Goal: Task Accomplishment & Management: Manage account settings

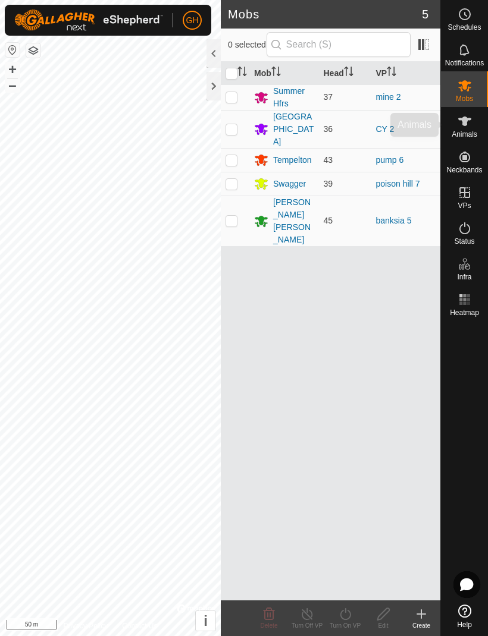
click at [467, 121] on icon at bounding box center [464, 122] width 13 height 10
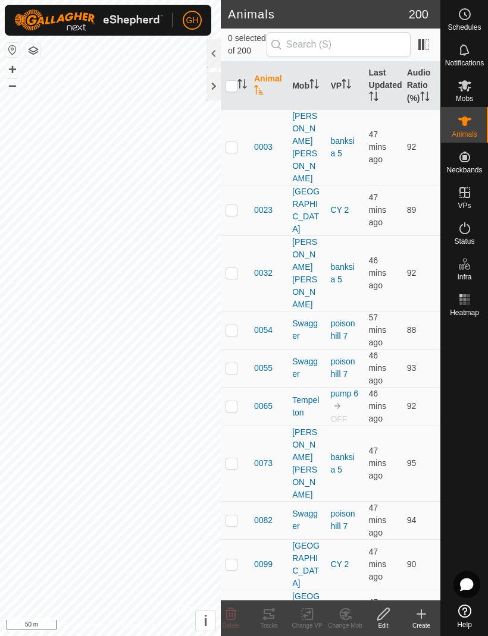
click at [470, 128] on icon at bounding box center [464, 121] width 14 height 14
click at [422, 625] on div "Create" at bounding box center [421, 625] width 38 height 9
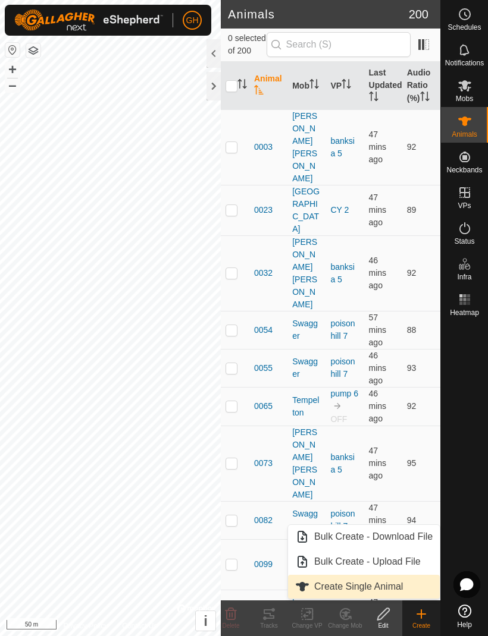
click at [383, 585] on span "Create Single Animal" at bounding box center [358, 587] width 89 height 14
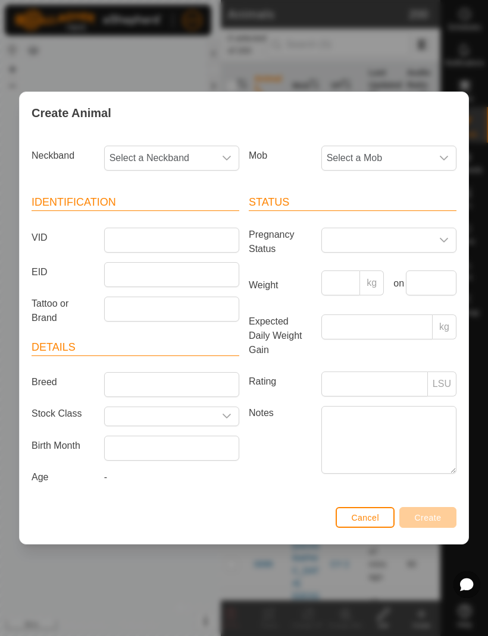
click at [190, 165] on span "Select a Neckband" at bounding box center [160, 158] width 110 height 24
type input "1306"
click at [184, 216] on li "2142041306" at bounding box center [172, 219] width 134 height 24
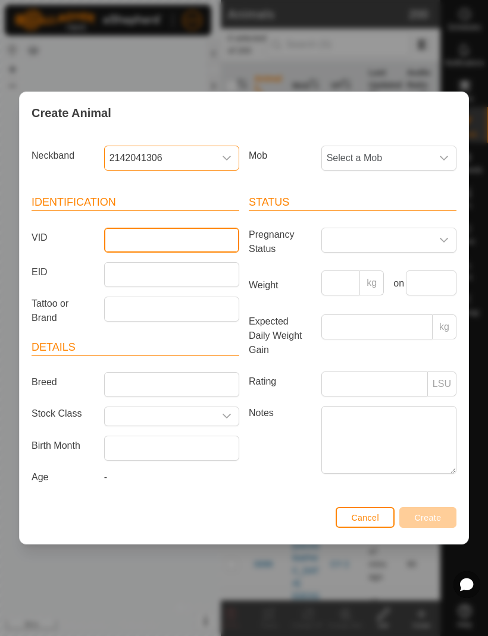
click at [190, 241] on input "VID" at bounding box center [171, 240] width 135 height 25
type input "0056"
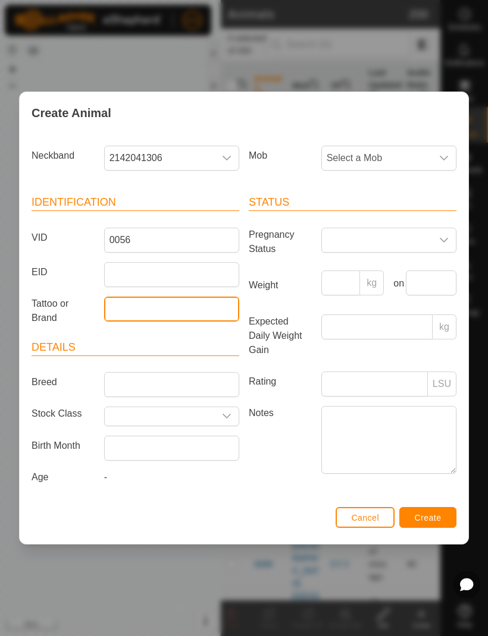
click at [175, 309] on input "Tattoo or Brand" at bounding box center [171, 309] width 135 height 25
type input "0056"
click at [429, 159] on span "Select a Mob" at bounding box center [377, 158] width 110 height 24
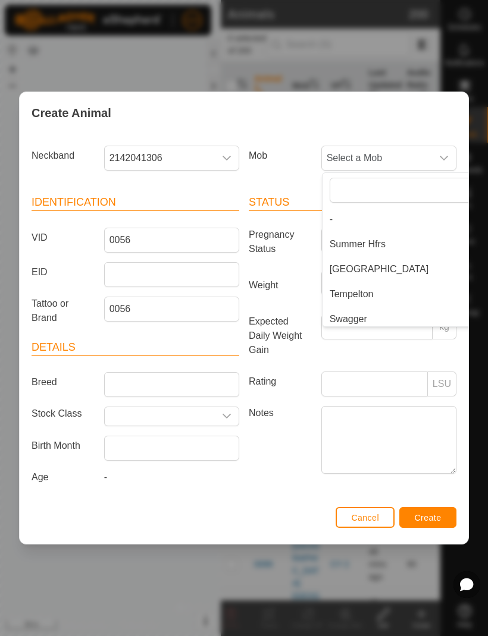
click at [459, 72] on div "Create Animal Neckband 2142041306 Mob Select a Mob - Summer Hfrs [GEOGRAPHIC_DA…" at bounding box center [244, 318] width 488 height 636
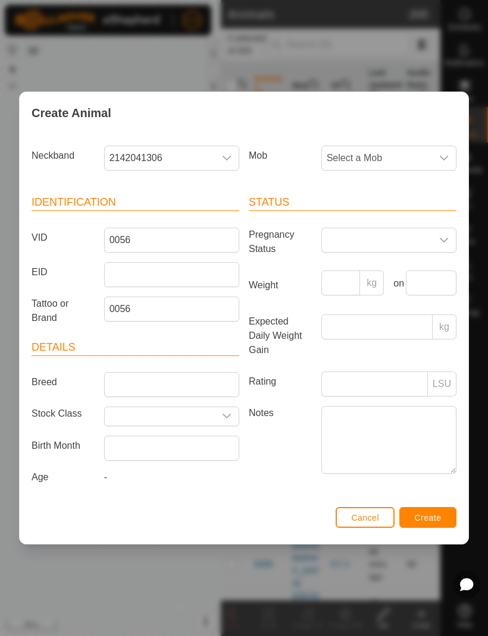
click at [430, 514] on button "Create" at bounding box center [427, 517] width 57 height 21
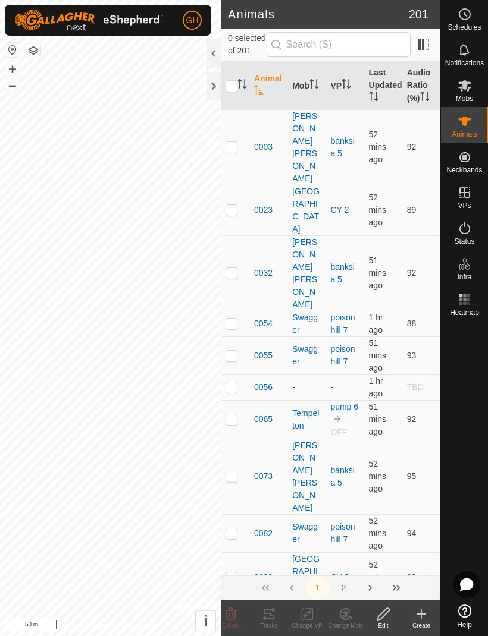
click at [422, 618] on icon at bounding box center [421, 614] width 14 height 14
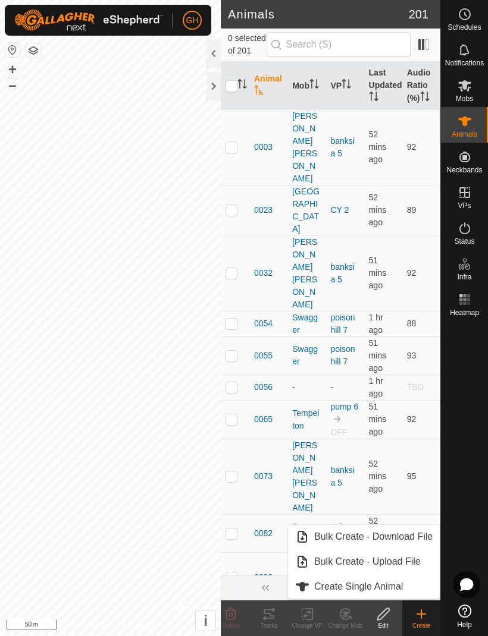
click at [394, 588] on span "Create Single Animal" at bounding box center [358, 587] width 89 height 14
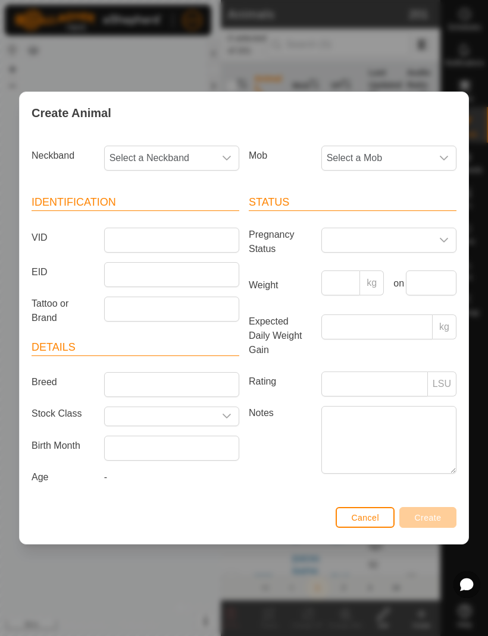
click at [201, 163] on span "Select a Neckband" at bounding box center [160, 158] width 110 height 24
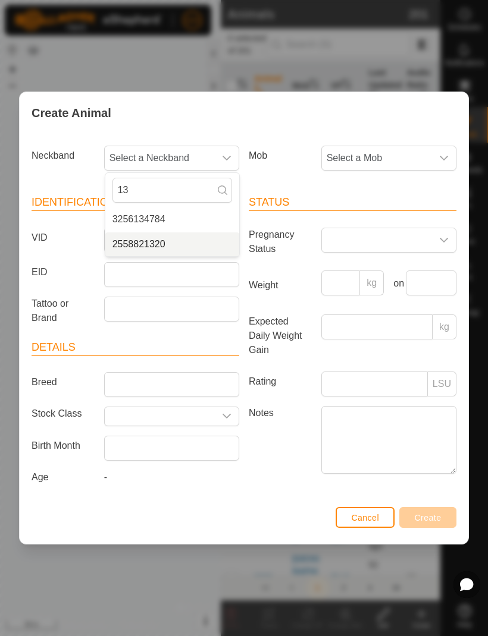
type input "13"
click at [192, 249] on li "2558821320" at bounding box center [172, 244] width 134 height 24
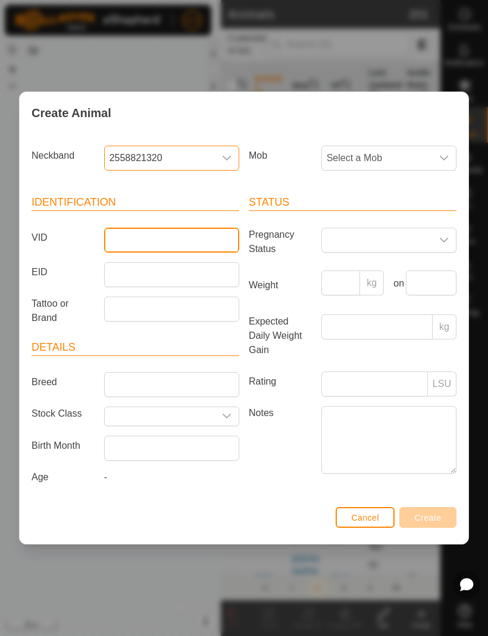
click at [190, 228] on input "VID" at bounding box center [171, 240] width 135 height 25
type input "3266"
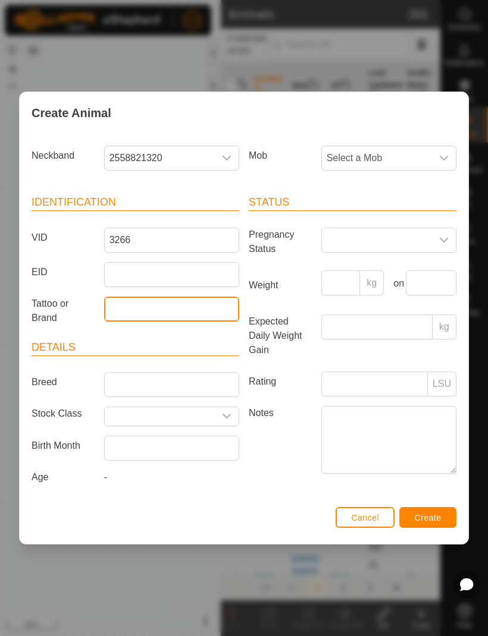
click at [201, 304] on input "Tattoo or Brand" at bounding box center [171, 309] width 135 height 25
type input "3266"
click at [462, 392] on div "Neckband 2558821320 Mob Select a Mob Identification VID 3266 EID Tattoo or Bran…" at bounding box center [244, 318] width 448 height 369
click at [429, 523] on span "Create" at bounding box center [427, 518] width 27 height 10
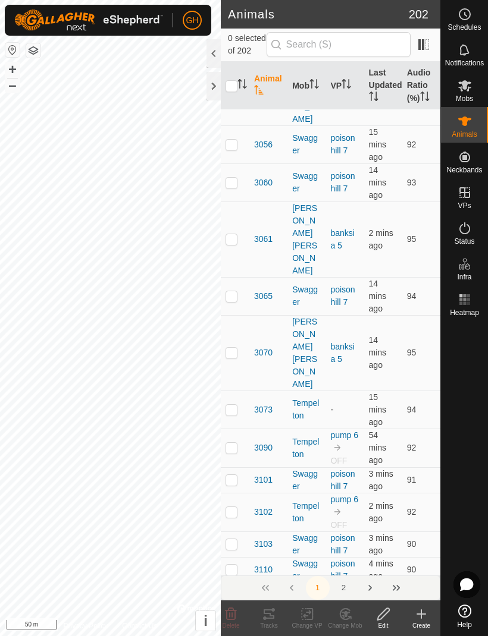
scroll to position [3515, 0]
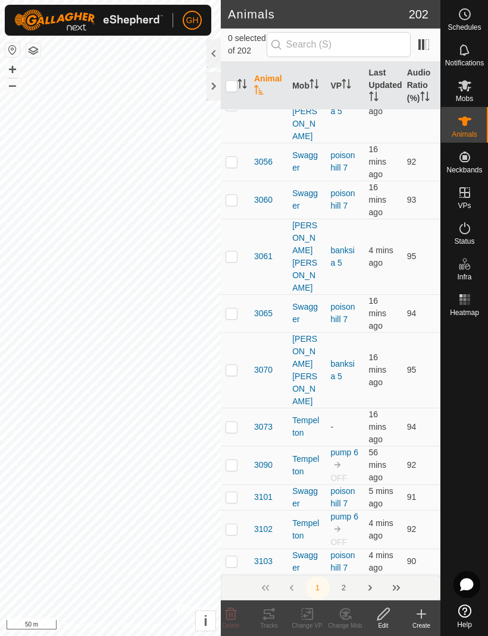
click at [419, 610] on icon at bounding box center [421, 614] width 14 height 14
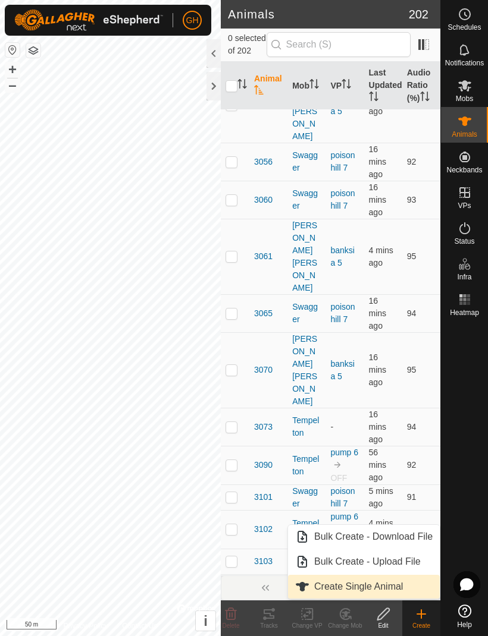
click at [381, 584] on span "Create Single Animal" at bounding box center [358, 587] width 89 height 14
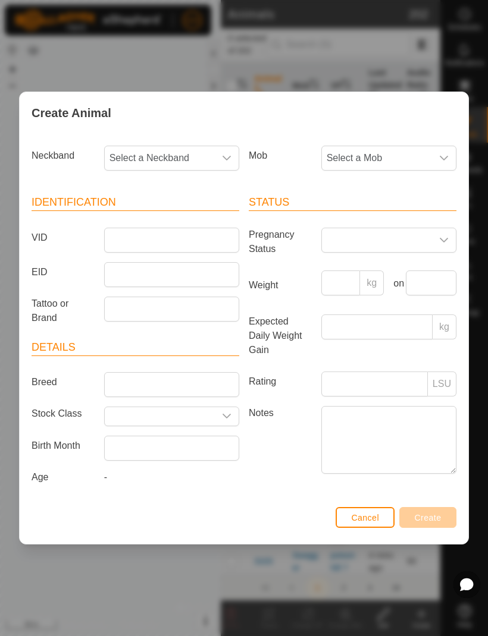
click at [194, 153] on span "Select a Neckband" at bounding box center [160, 158] width 110 height 24
type input "4784"
click at [188, 216] on li "3256134784" at bounding box center [172, 219] width 134 height 24
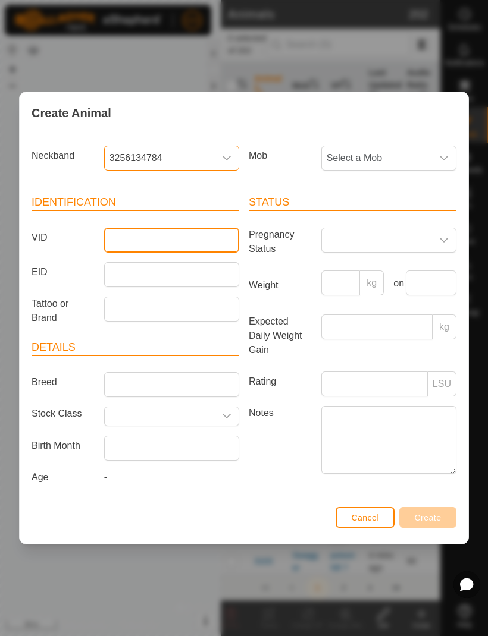
click at [206, 231] on input "VID" at bounding box center [171, 240] width 135 height 25
type input "3018"
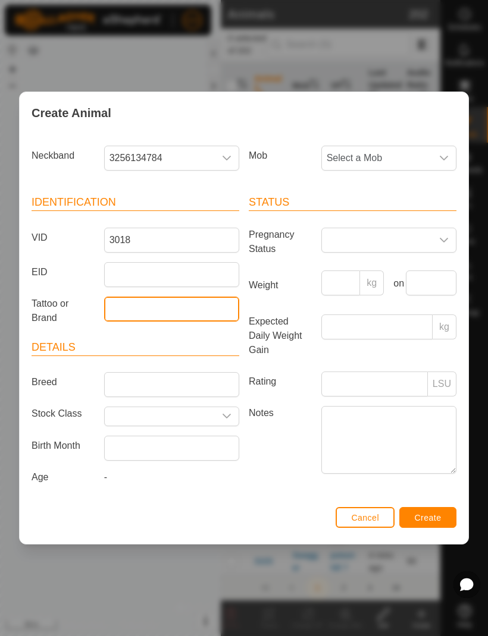
click at [213, 297] on input "Tattoo or Brand" at bounding box center [171, 309] width 135 height 25
type input "3018"
click at [435, 518] on span "Create" at bounding box center [427, 518] width 27 height 10
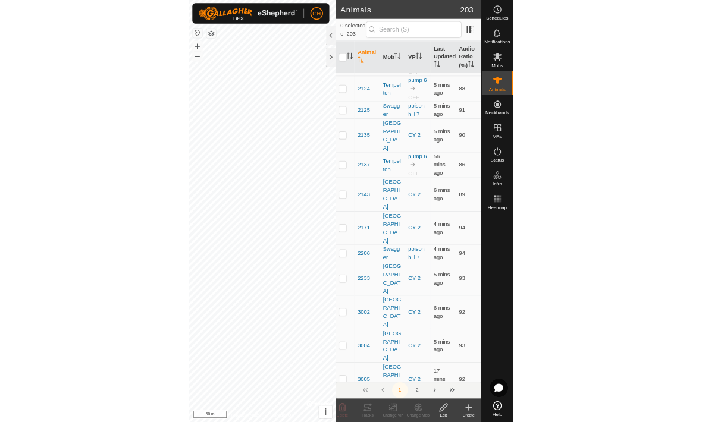
scroll to position [2244, 0]
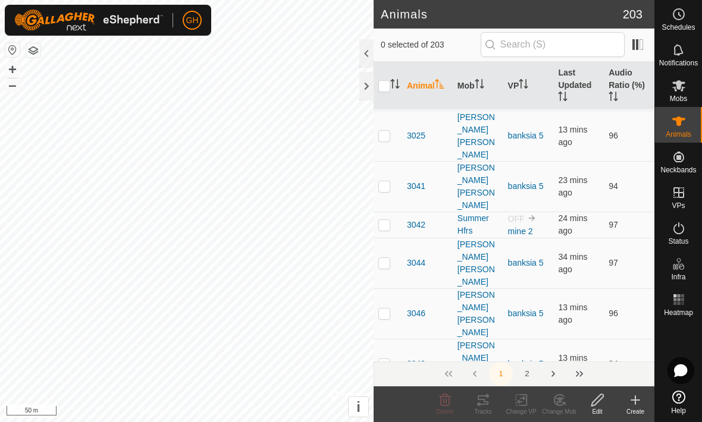
click at [487, 398] on icon at bounding box center [635, 400] width 14 height 14
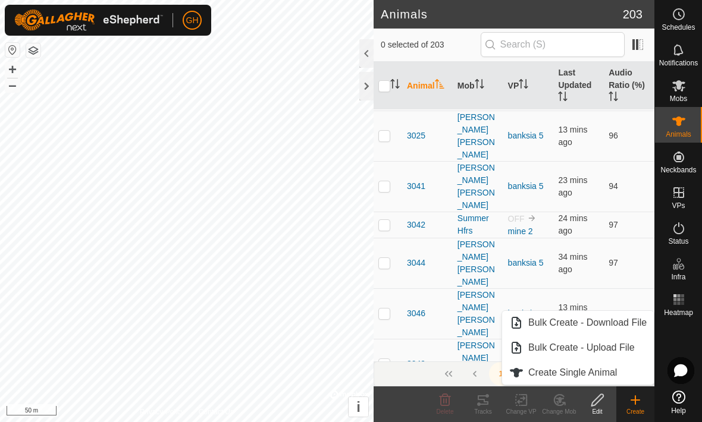
click at [487, 378] on span "Create Single Animal" at bounding box center [572, 373] width 89 height 14
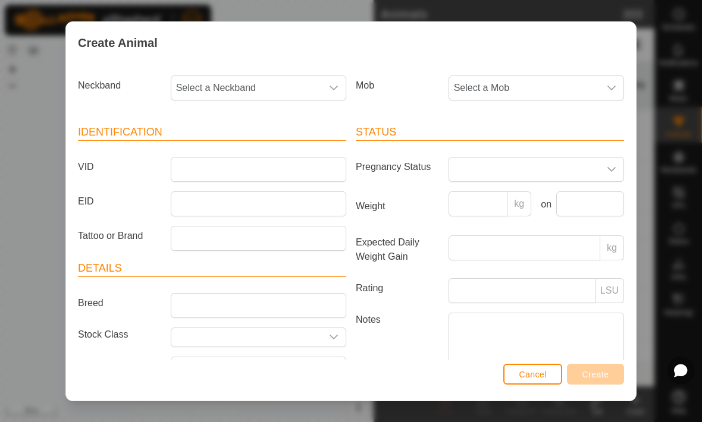
click at [285, 84] on span "Select a Neckband" at bounding box center [246, 88] width 150 height 24
type input "78"
click at [218, 148] on span "3072067820" at bounding box center [205, 149] width 53 height 14
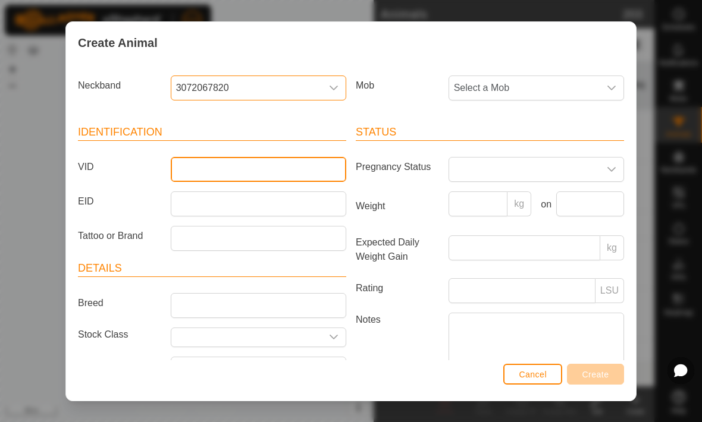
click at [312, 168] on input "VID" at bounding box center [258, 169] width 175 height 25
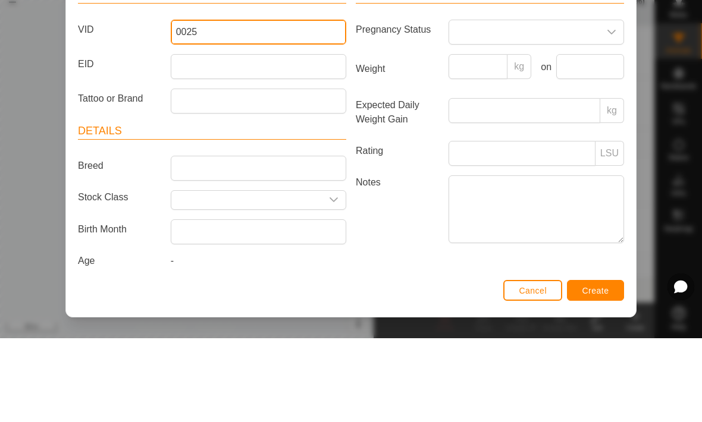
scroll to position [53, 0]
type input "0025"
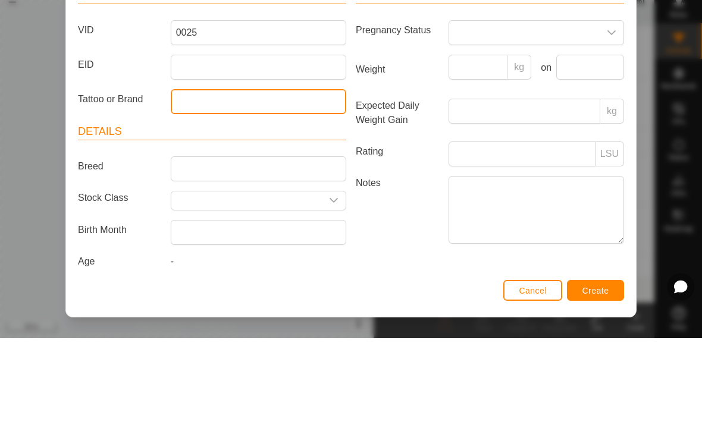
click at [309, 173] on input "Tattoo or Brand" at bounding box center [258, 185] width 175 height 25
type input "9"
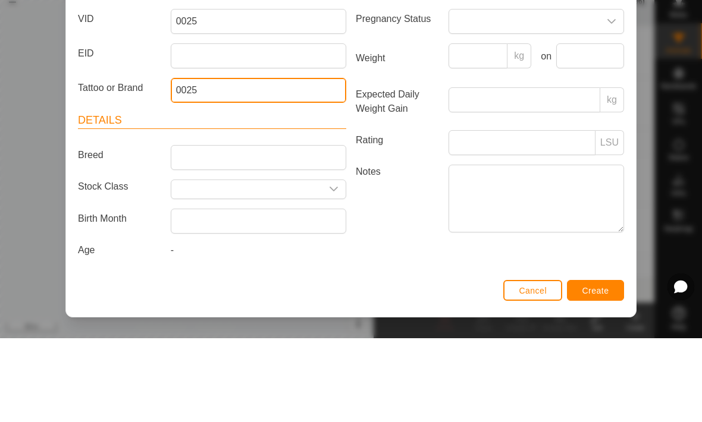
scroll to position [72, 0]
type input "0025"
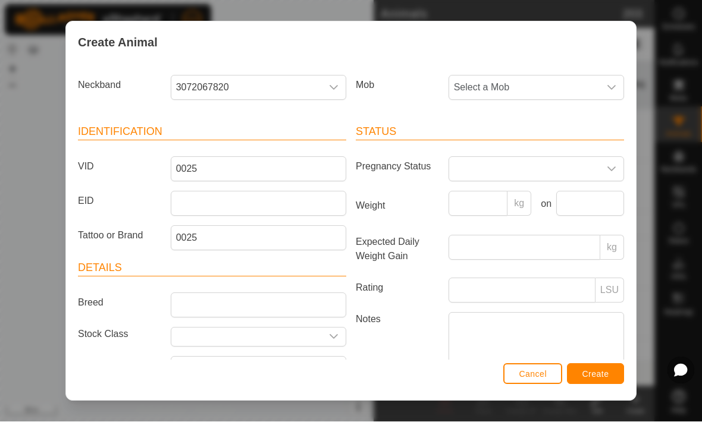
scroll to position [0, 0]
click at [487, 372] on span "Create" at bounding box center [595, 375] width 27 height 10
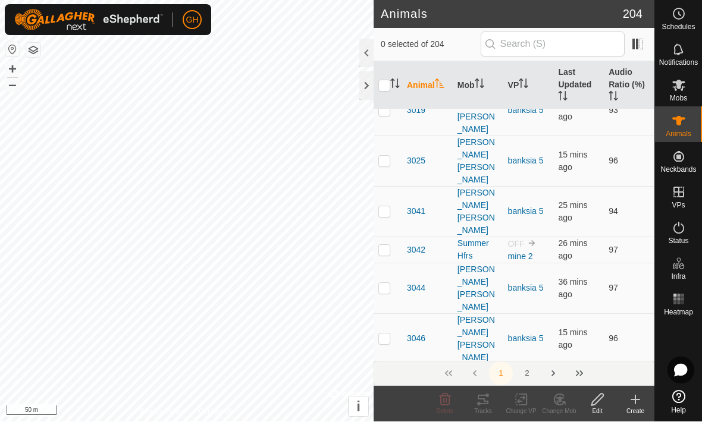
click at [487, 404] on create-svg-icon at bounding box center [635, 400] width 38 height 14
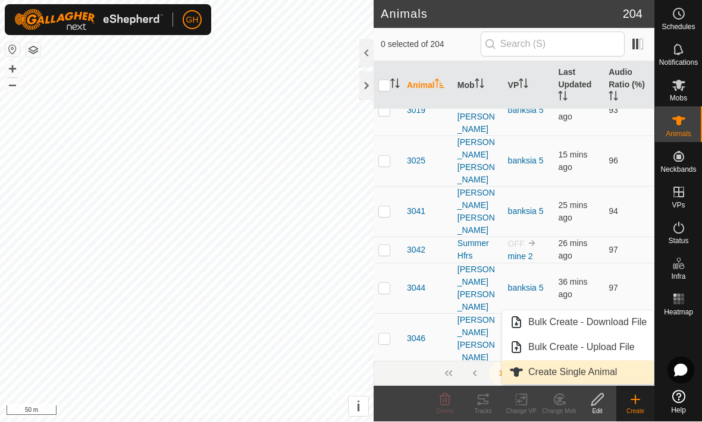
click at [487, 373] on span "Create Single Animal" at bounding box center [572, 373] width 89 height 14
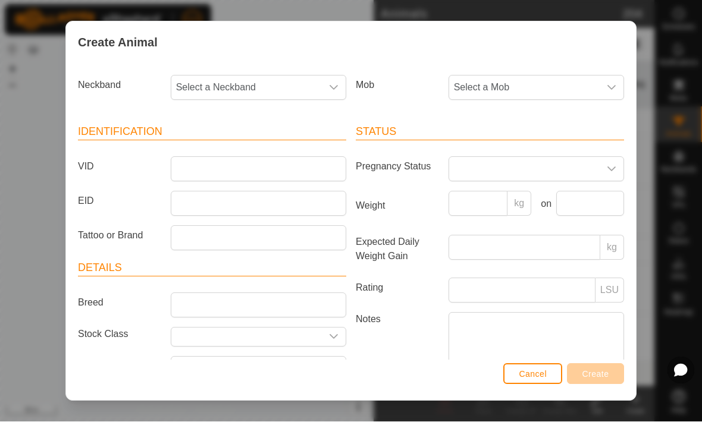
click at [319, 92] on span "Select a Neckband" at bounding box center [246, 88] width 150 height 24
type input "4415"
click at [275, 154] on li "1800514415" at bounding box center [259, 149] width 174 height 24
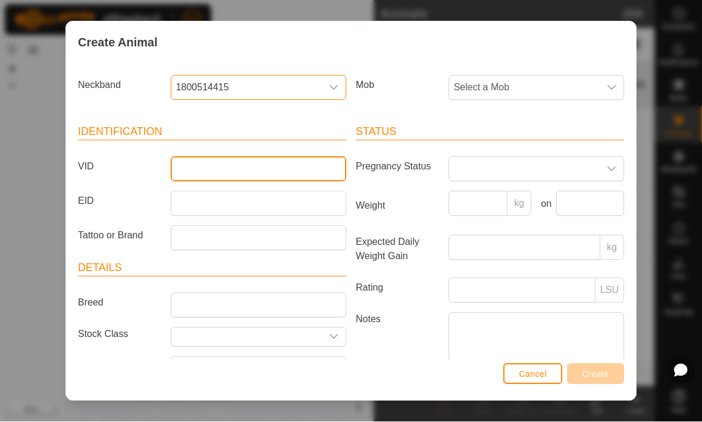
click at [259, 161] on input "VID" at bounding box center [258, 169] width 175 height 25
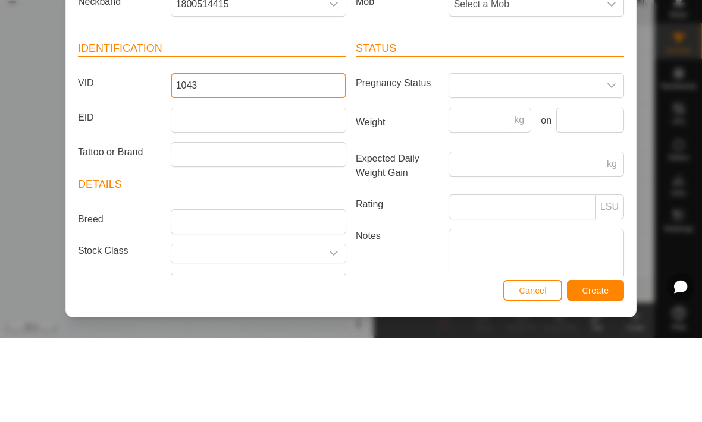
type input "1043"
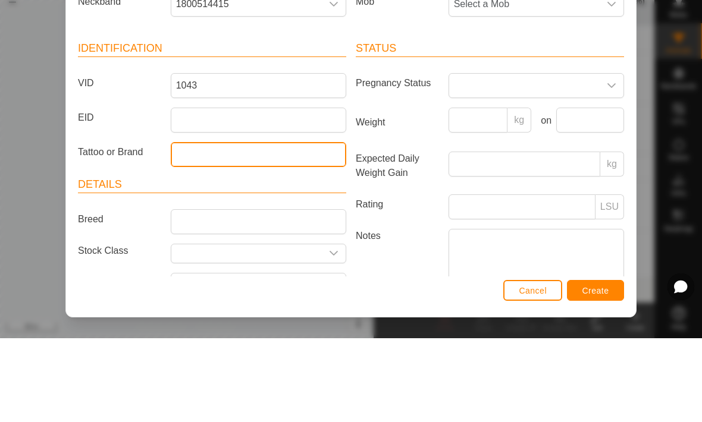
click at [256, 226] on input "Tattoo or Brand" at bounding box center [258, 238] width 175 height 25
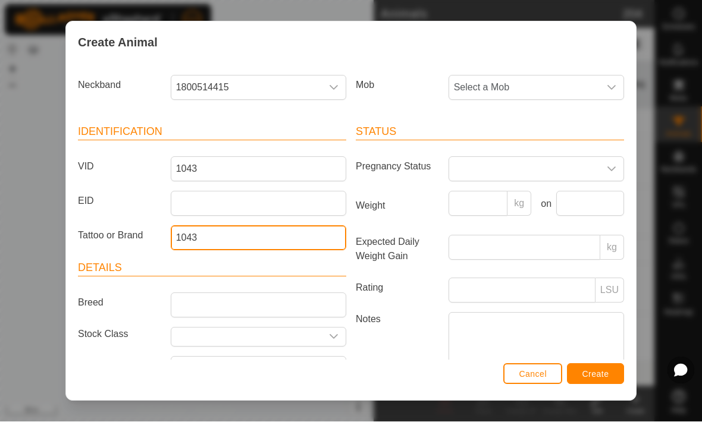
type input "1043"
click at [487, 377] on span "Create" at bounding box center [595, 375] width 27 height 10
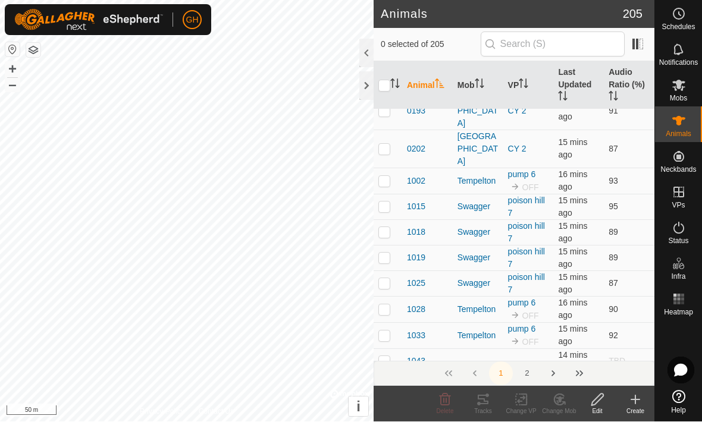
scroll to position [502, 0]
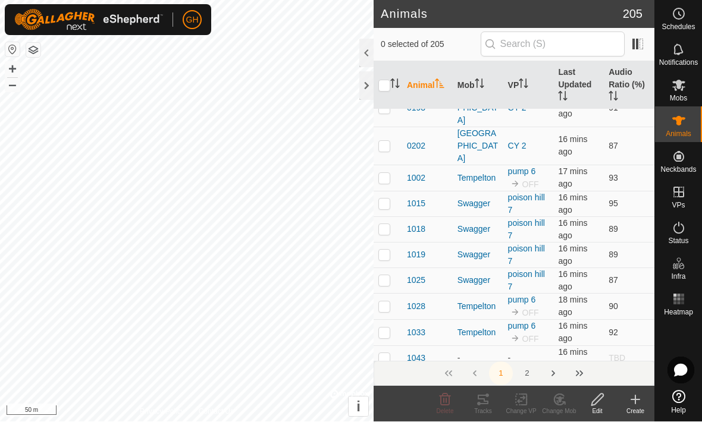
click at [487, 404] on icon at bounding box center [635, 400] width 14 height 14
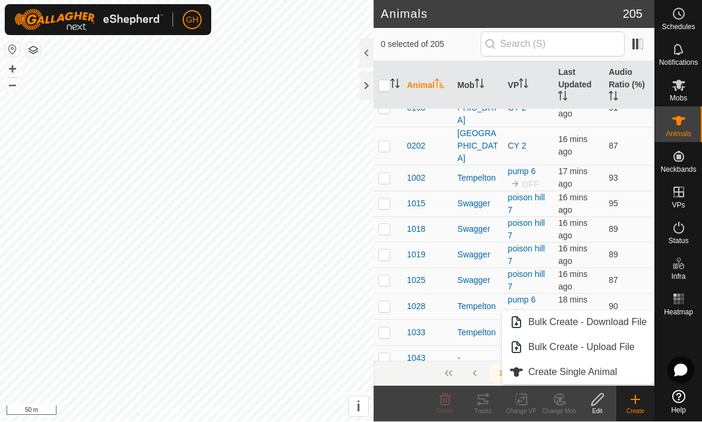
click at [487, 403] on icon at bounding box center [635, 400] width 0 height 8
click at [487, 375] on span "Create Single Animal" at bounding box center [572, 373] width 89 height 14
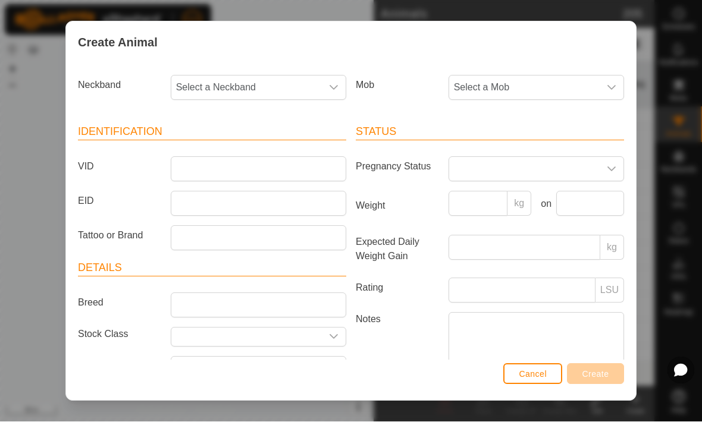
click at [319, 78] on span "Select a Neckband" at bounding box center [246, 88] width 150 height 24
type input "08"
click at [246, 150] on li "0916790844" at bounding box center [259, 149] width 174 height 24
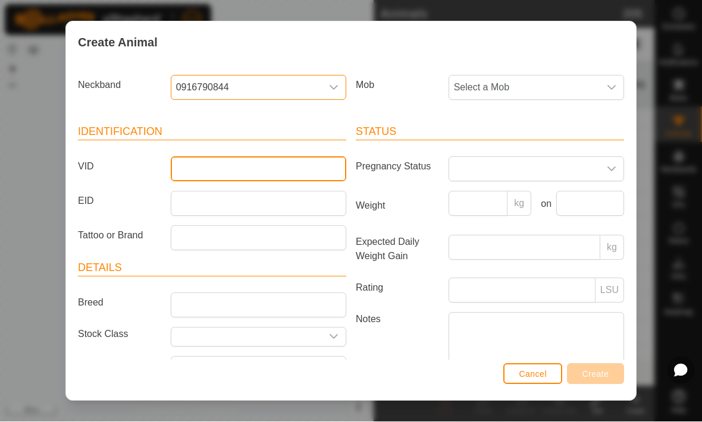
click at [251, 177] on input "VID" at bounding box center [258, 169] width 175 height 25
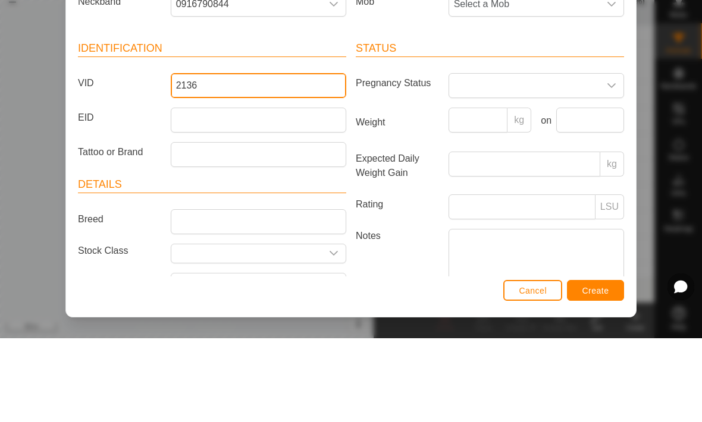
type input "2136"
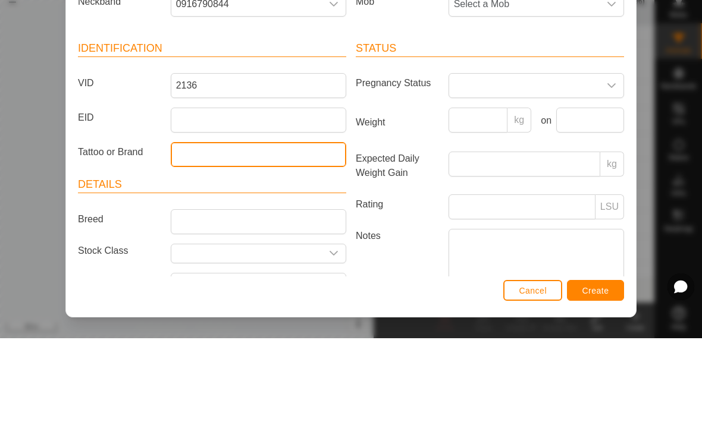
click at [271, 226] on input "Tattoo or Brand" at bounding box center [258, 238] width 175 height 25
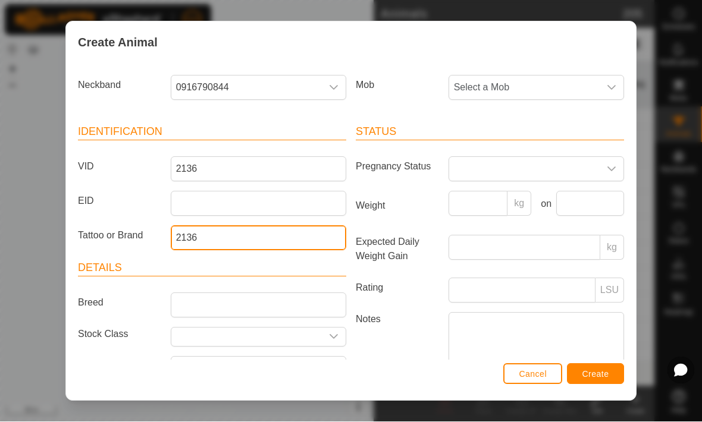
type input "2136"
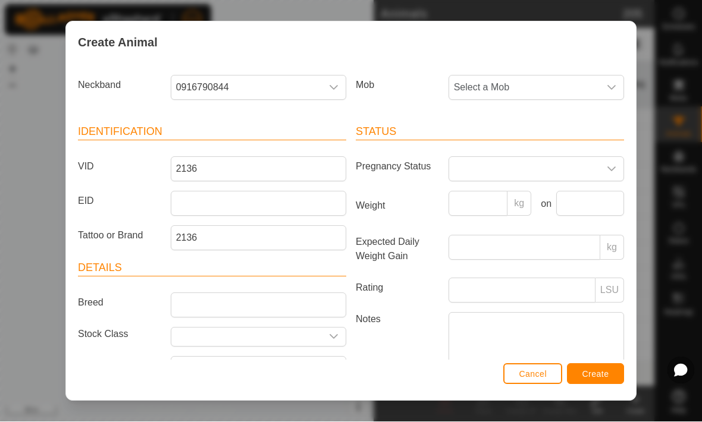
click at [487, 374] on span "Create" at bounding box center [595, 375] width 27 height 10
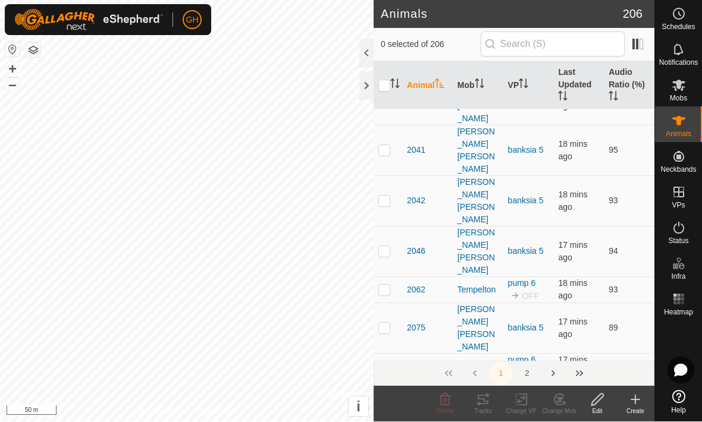
scroll to position [1315, 0]
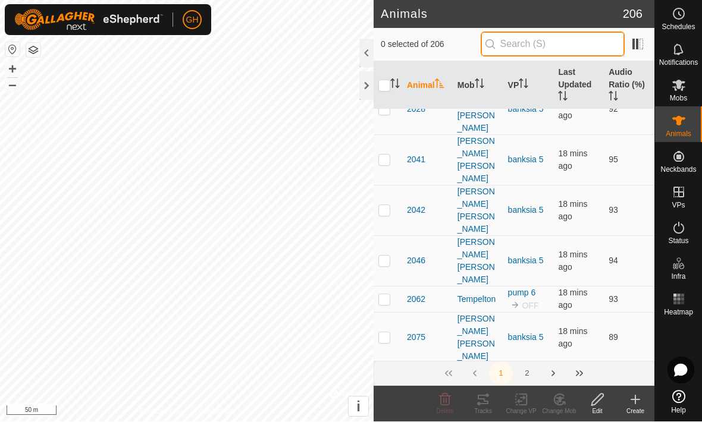
click at [487, 48] on input "text" at bounding box center [552, 44] width 144 height 25
type input "Hg"
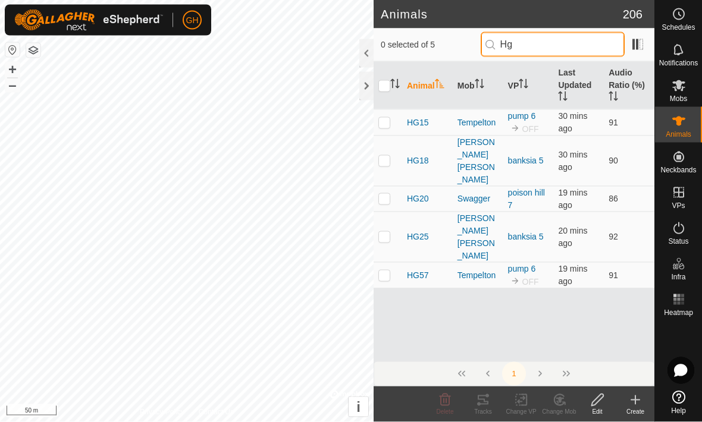
scroll to position [0, 0]
click at [487, 193] on div "Swagger" at bounding box center [477, 199] width 41 height 12
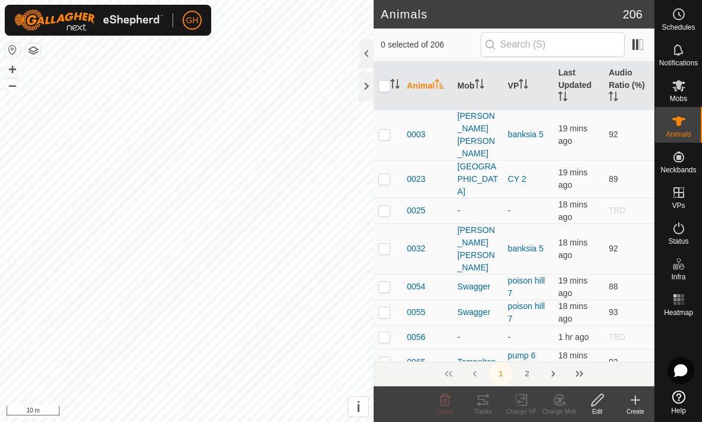
checkbox input "true"
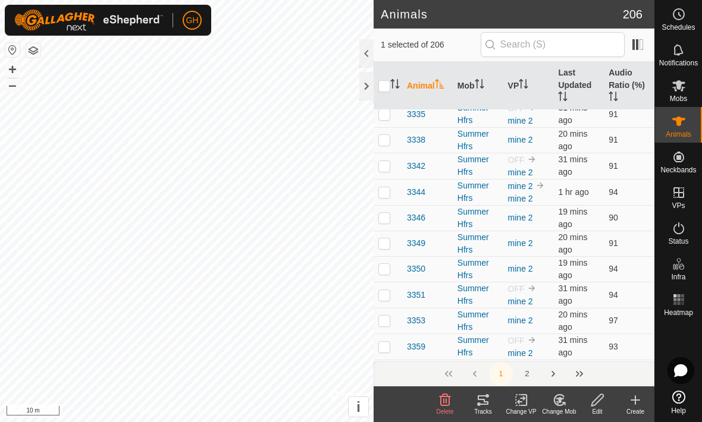
scroll to position [4338, 0]
checkbox input "true"
checkbox input "false"
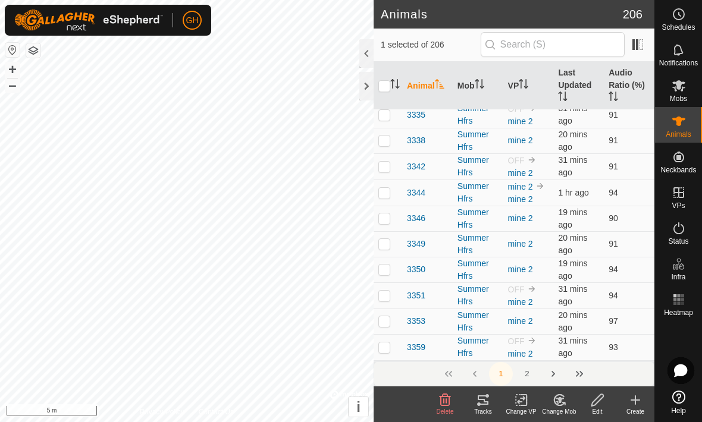
click at [446, 402] on icon at bounding box center [444, 400] width 11 height 12
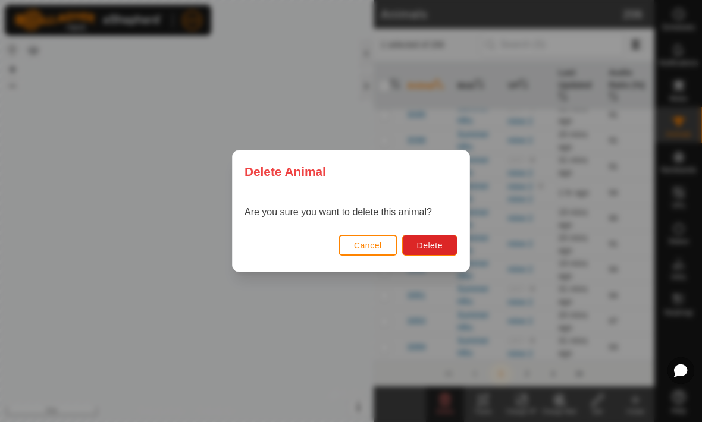
click at [380, 241] on span "Cancel" at bounding box center [368, 246] width 28 height 10
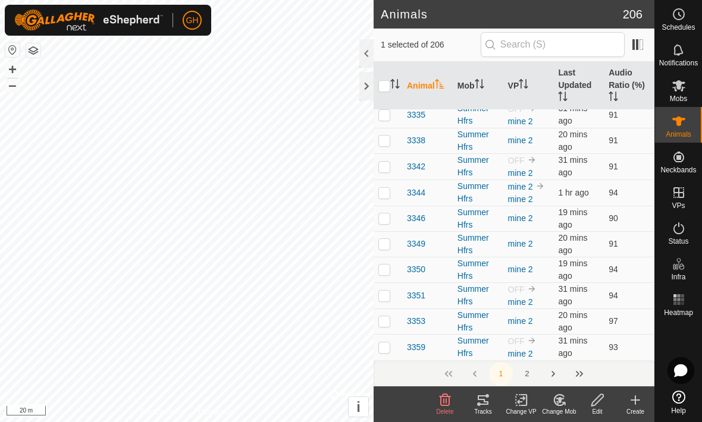
click at [446, 408] on span "Delete" at bounding box center [444, 411] width 17 height 7
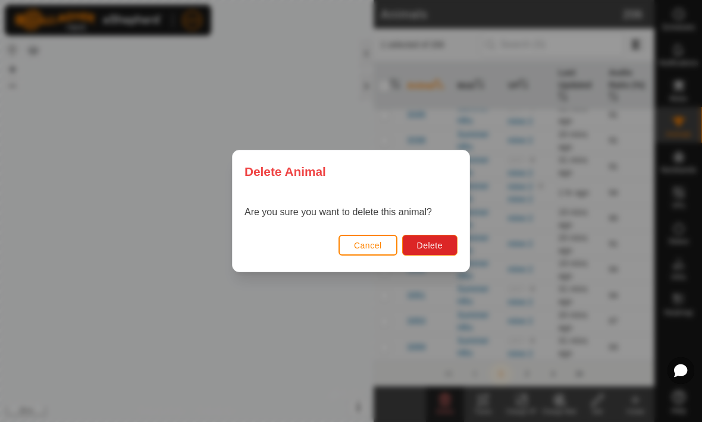
click at [361, 249] on span "Cancel" at bounding box center [368, 246] width 28 height 10
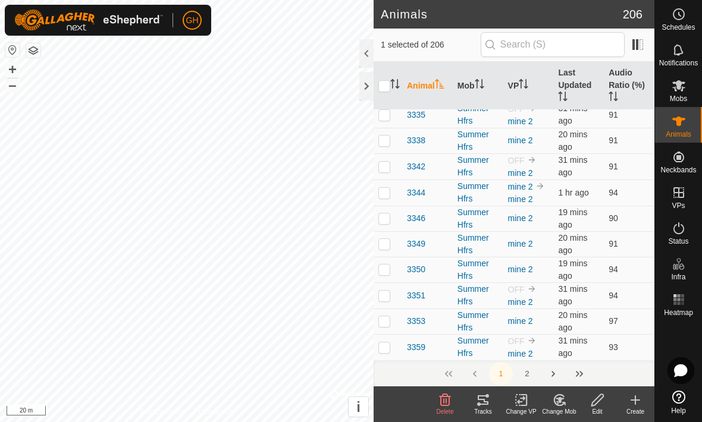
click at [445, 404] on icon at bounding box center [445, 400] width 14 height 14
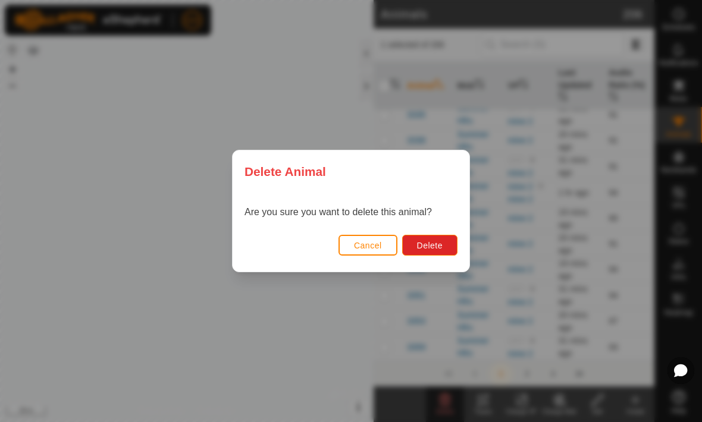
click at [437, 249] on span "Delete" at bounding box center [430, 246] width 26 height 10
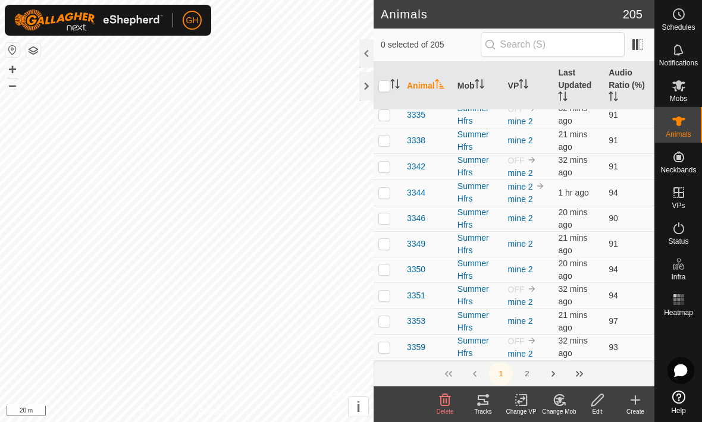
click at [487, 400] on icon at bounding box center [635, 400] width 8 height 0
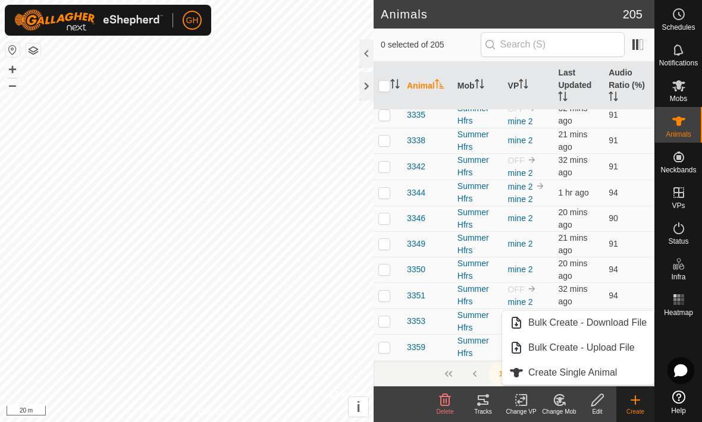
click at [487, 376] on span "Create Single Animal" at bounding box center [572, 373] width 89 height 14
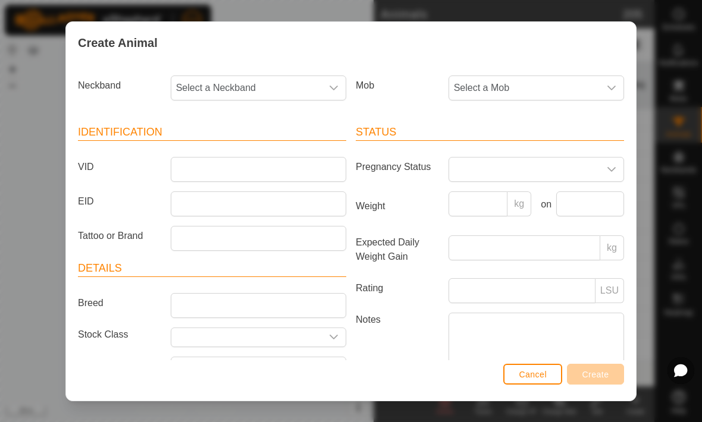
click at [308, 77] on span "Select a Neckband" at bounding box center [246, 88] width 150 height 24
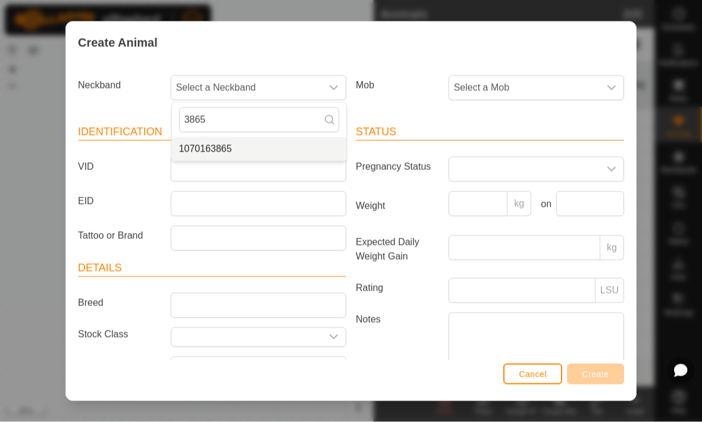
type input "3865"
click at [289, 157] on li "1070163865" at bounding box center [259, 149] width 174 height 24
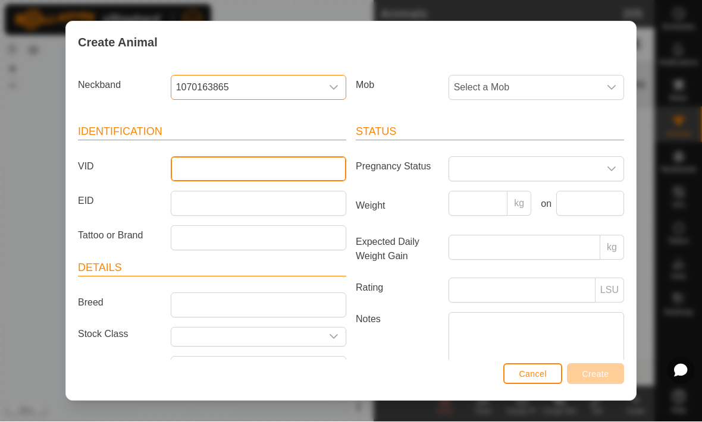
click at [325, 168] on input "VID" at bounding box center [258, 169] width 175 height 25
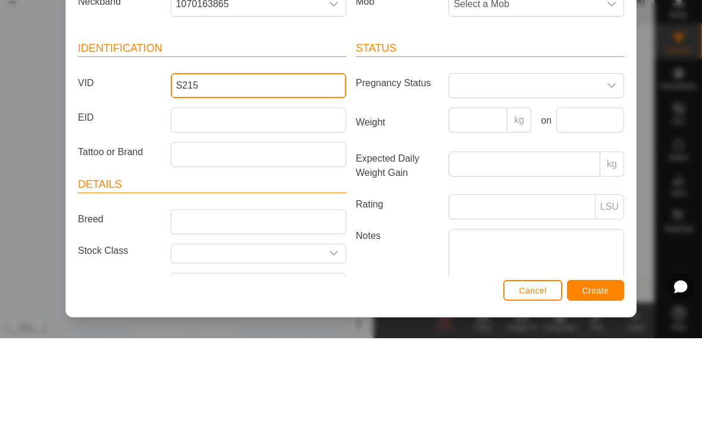
type input "S215"
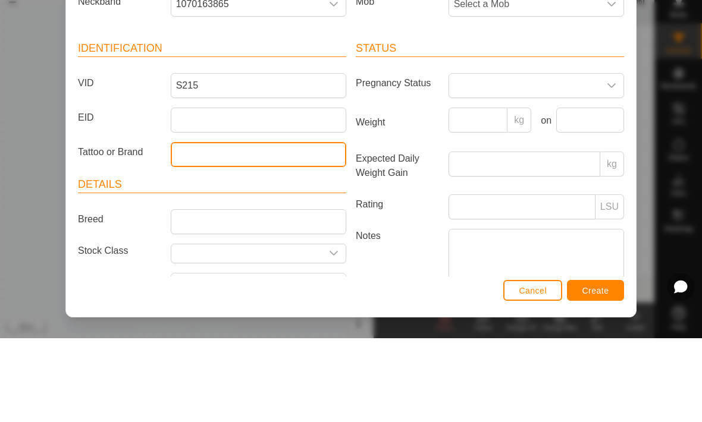
click at [269, 226] on input "Tattoo or Brand" at bounding box center [258, 238] width 175 height 25
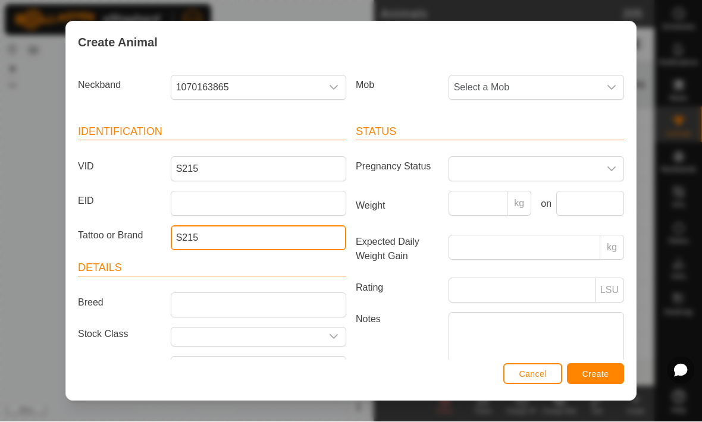
type input "S215"
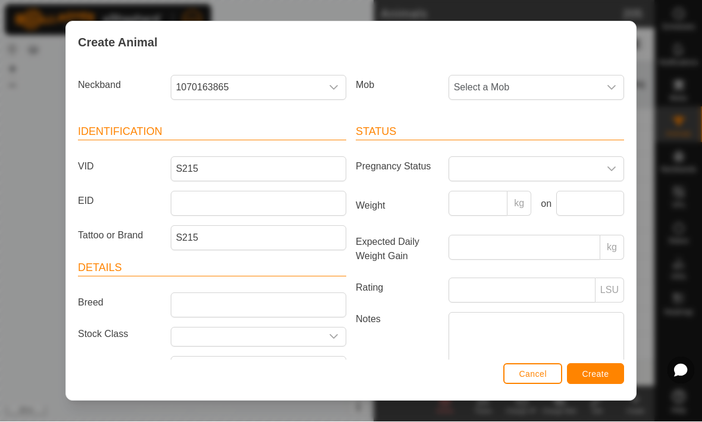
click at [487, 375] on span "Create" at bounding box center [595, 375] width 27 height 10
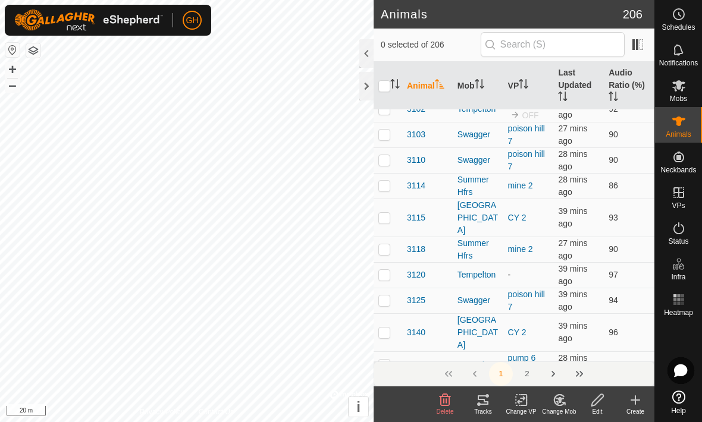
scroll to position [2870, 0]
click at [487, 319] on div "Heatmap" at bounding box center [678, 303] width 47 height 36
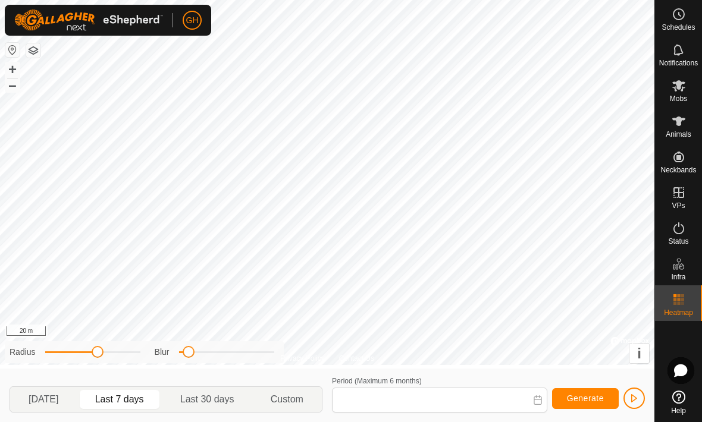
type input "[DATE] - [DATE]"
click at [487, 98] on span "Mobs" at bounding box center [677, 98] width 17 height 7
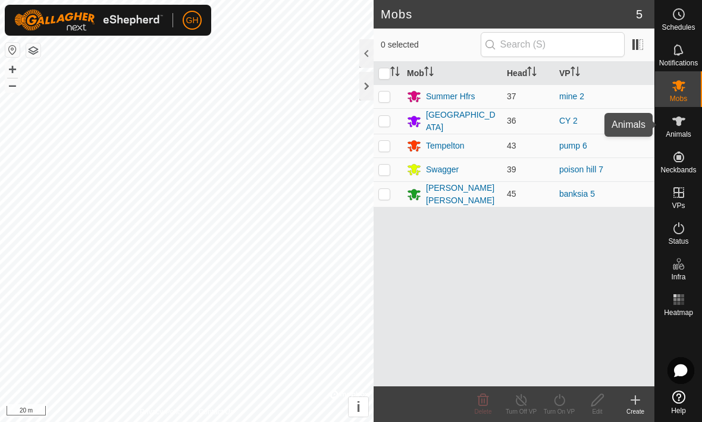
click at [487, 134] on span "Animals" at bounding box center [678, 134] width 26 height 7
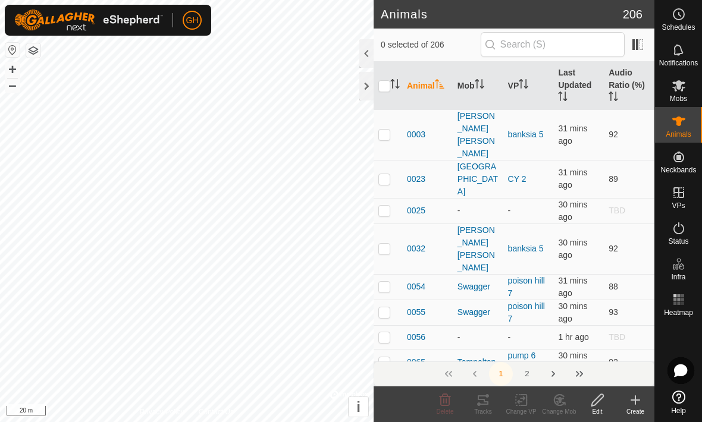
click at [487, 205] on div "-" at bounding box center [477, 211] width 41 height 12
click at [381, 206] on p-checkbox at bounding box center [384, 211] width 12 height 10
checkbox input "true"
click at [487, 403] on icon at bounding box center [597, 400] width 15 height 14
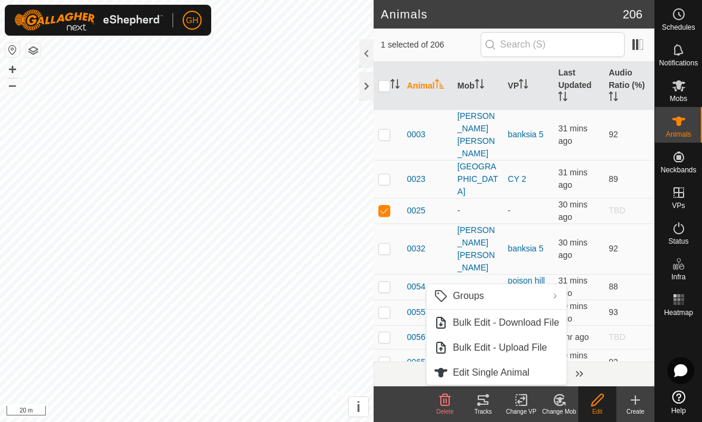
click at [487, 373] on link "Edit Single Animal" at bounding box center [496, 373] width 140 height 24
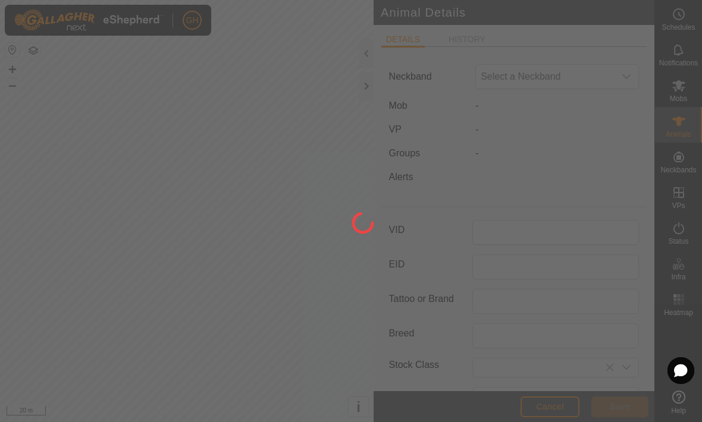
type input "0025"
type input "0"
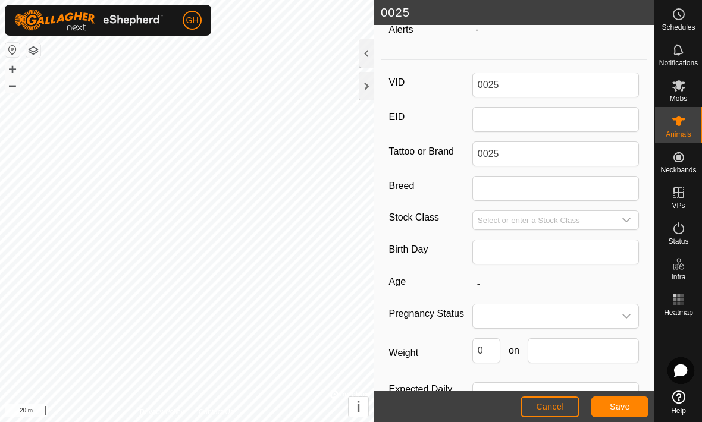
scroll to position [151, 0]
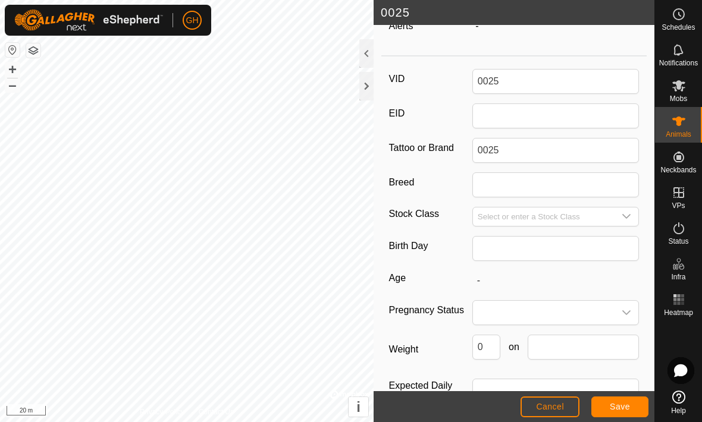
click at [487, 405] on button "Save" at bounding box center [619, 407] width 57 height 21
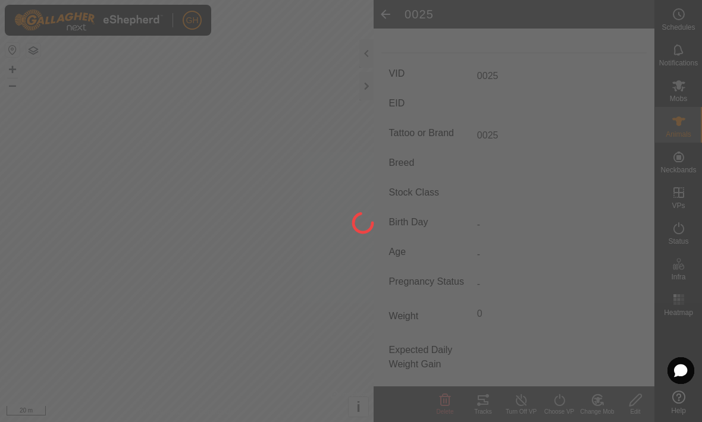
type input "-"
type input "0 kg"
type input "-"
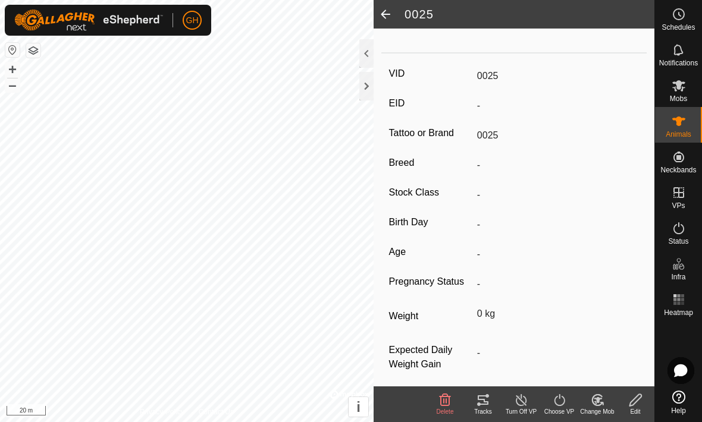
click at [383, 18] on span at bounding box center [385, 14] width 24 height 29
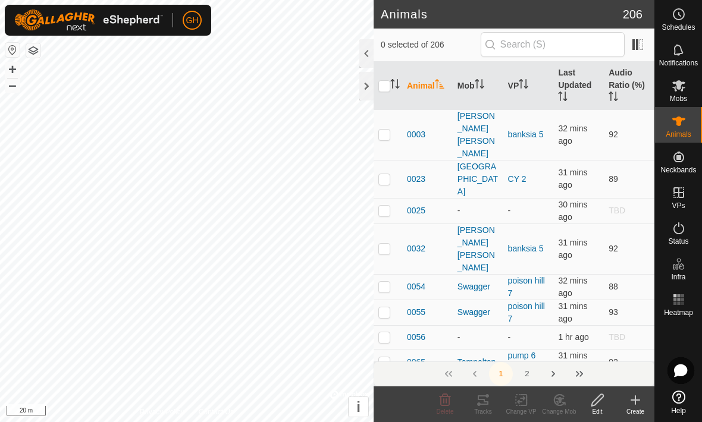
click at [366, 40] on div at bounding box center [366, 53] width 14 height 29
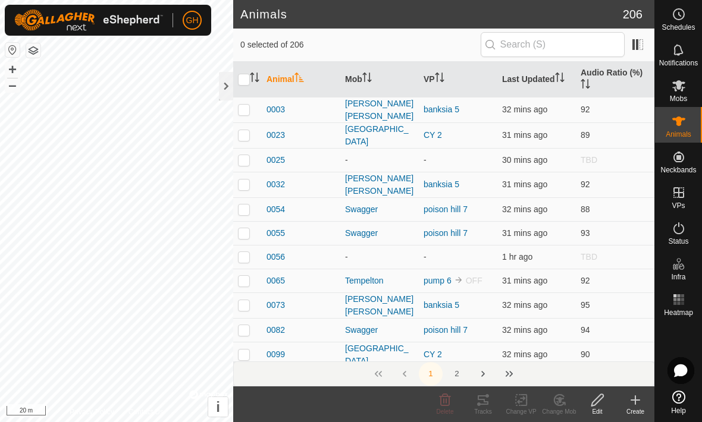
click at [249, 180] on p-checkbox at bounding box center [244, 185] width 12 height 10
checkbox input "true"
click at [245, 156] on p-checkbox at bounding box center [244, 160] width 12 height 10
checkbox input "true"
click at [246, 180] on p-checkbox at bounding box center [244, 185] width 12 height 10
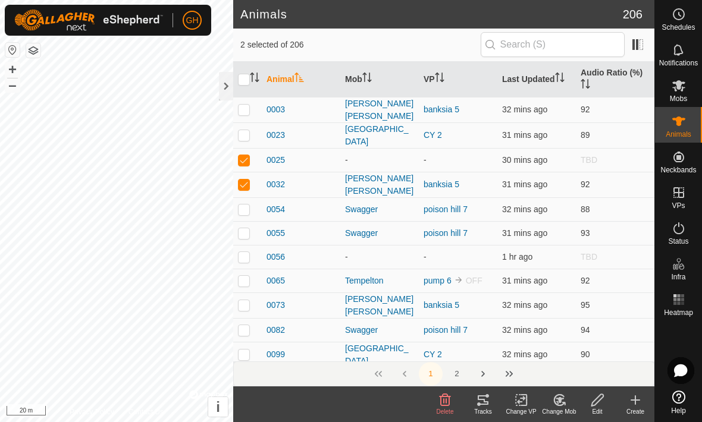
checkbox input "false"
click at [326, 158] on div "0025" at bounding box center [300, 160] width 69 height 12
click at [487, 401] on icon at bounding box center [559, 400] width 15 height 14
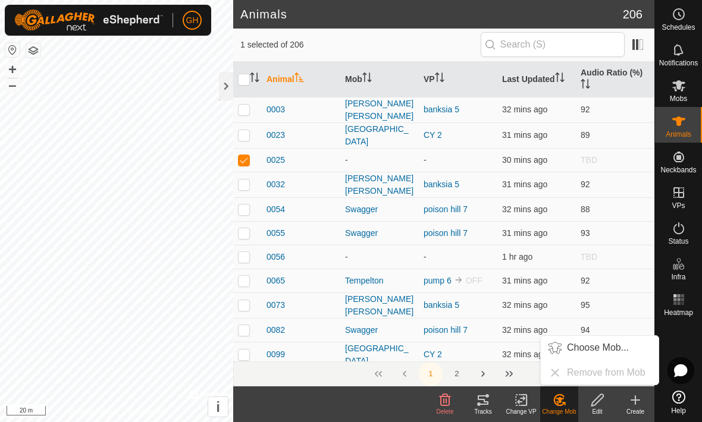
click at [487, 348] on span "Choose Mob..." at bounding box center [598, 348] width 62 height 14
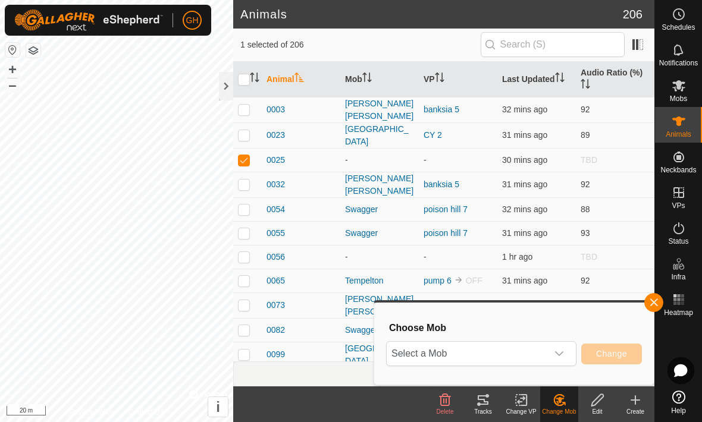
click at [487, 360] on div "dropdown trigger" at bounding box center [559, 354] width 24 height 24
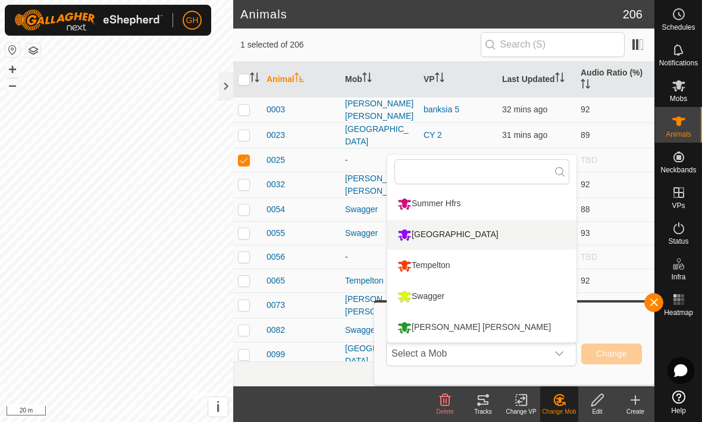
click at [460, 236] on li "[GEOGRAPHIC_DATA]" at bounding box center [481, 235] width 189 height 30
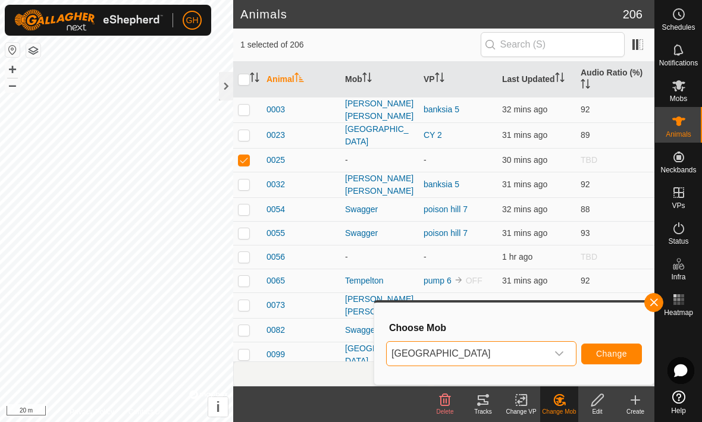
click at [487, 353] on span "Change" at bounding box center [611, 354] width 31 height 10
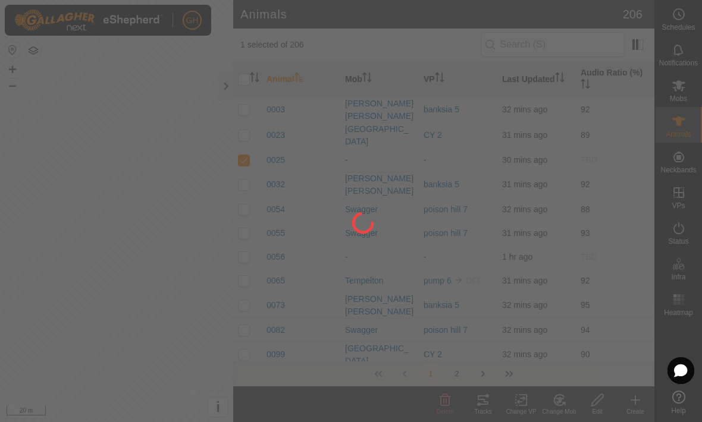
checkbox input "false"
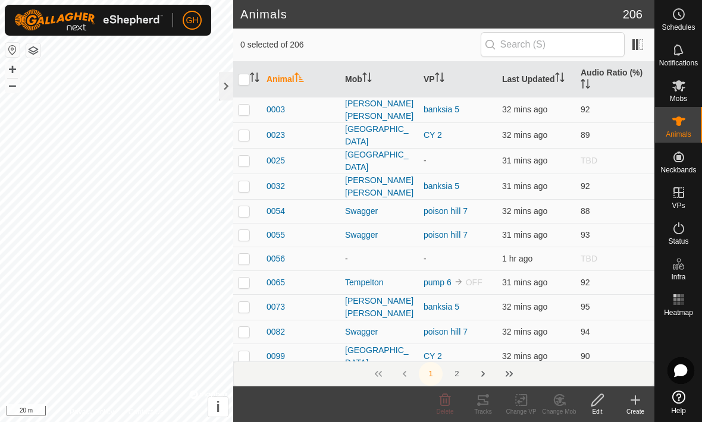
click at [237, 251] on td at bounding box center [247, 259] width 29 height 24
checkbox input "true"
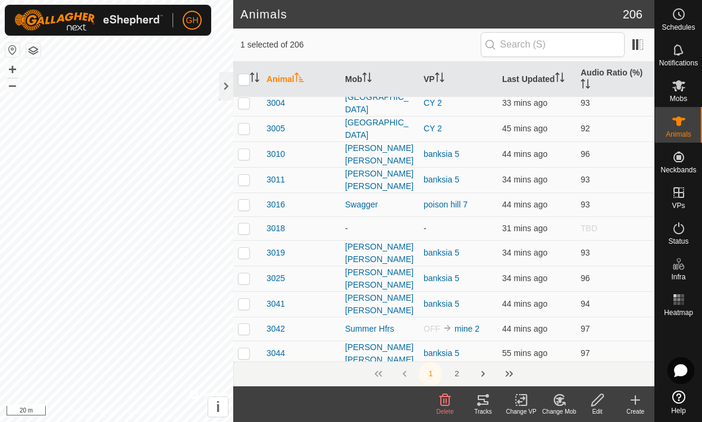
scroll to position [1511, 0]
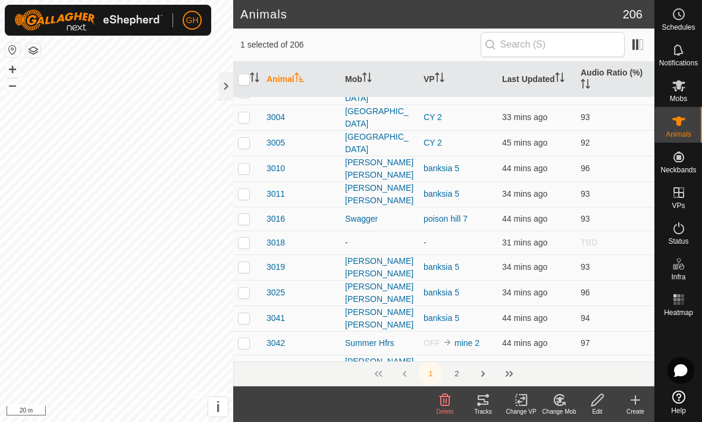
click at [239, 238] on p-checkbox at bounding box center [244, 243] width 12 height 10
checkbox input "true"
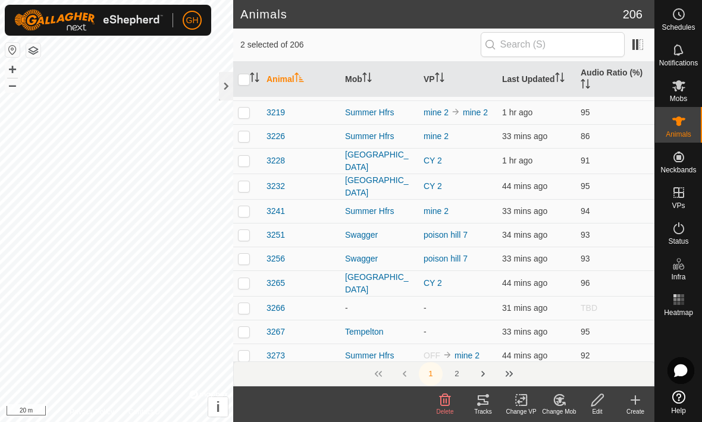
scroll to position [2600, 0]
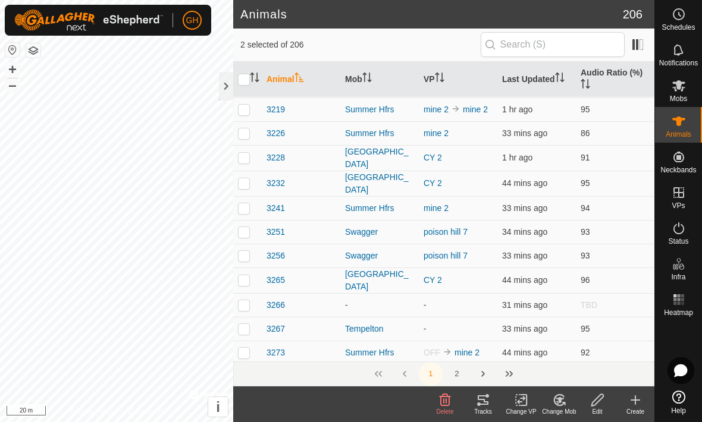
click at [251, 293] on td at bounding box center [247, 305] width 29 height 24
checkbox input "true"
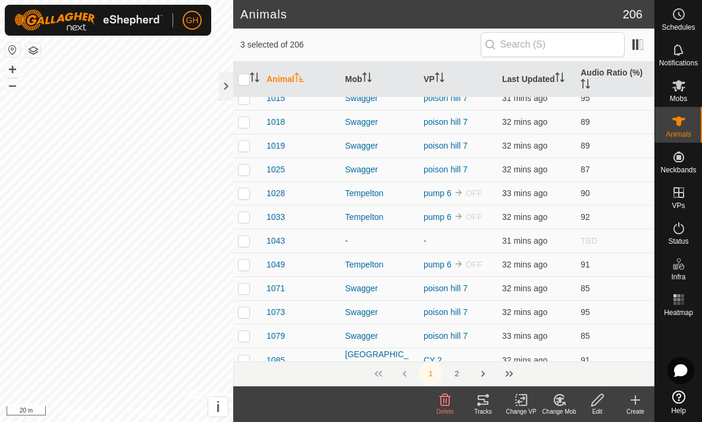
scroll to position [400, 0]
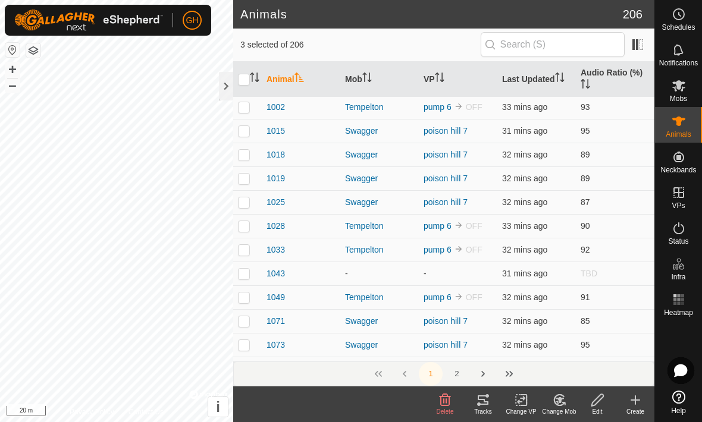
click at [238, 269] on p-checkbox at bounding box center [244, 274] width 12 height 10
checkbox input "true"
click at [487, 402] on icon at bounding box center [559, 400] width 15 height 14
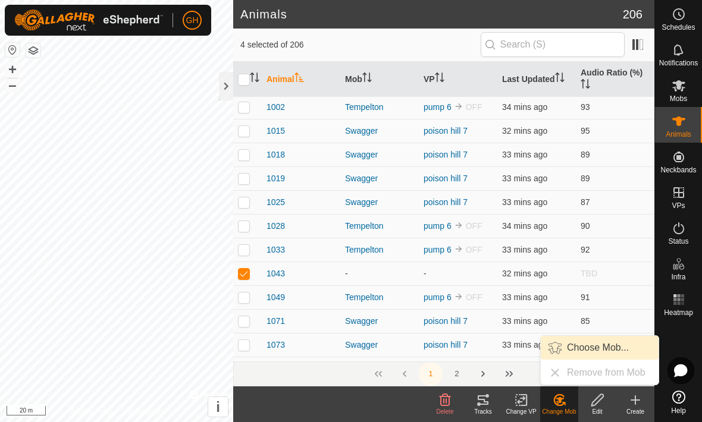
click at [487, 347] on span "Choose Mob..." at bounding box center [598, 348] width 62 height 14
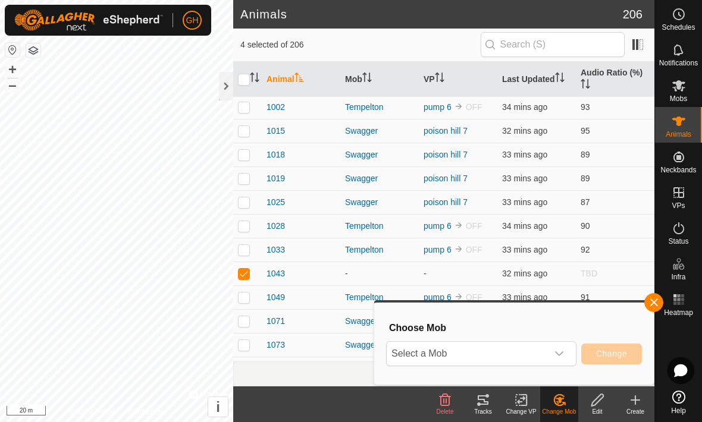
click at [487, 353] on div "dropdown trigger" at bounding box center [559, 354] width 24 height 24
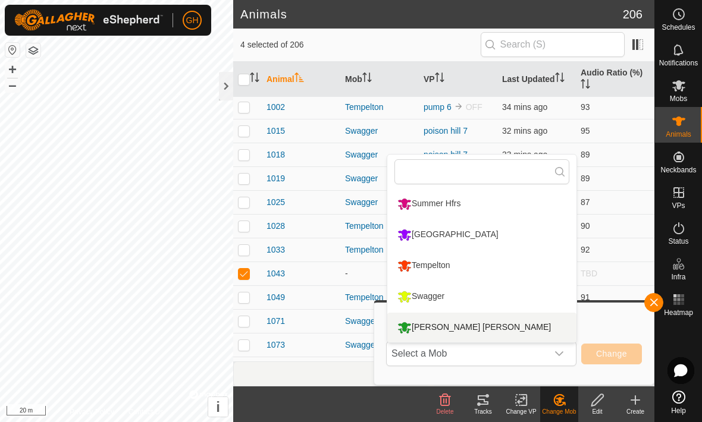
click at [487, 326] on li "[PERSON_NAME] [PERSON_NAME]" at bounding box center [481, 328] width 189 height 30
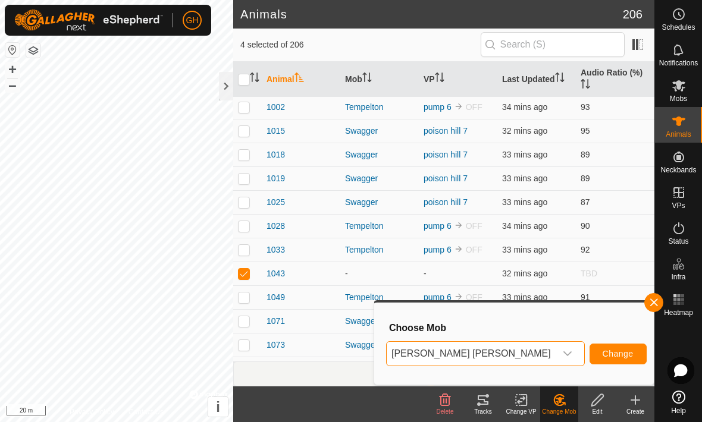
click at [487, 354] on span "Change" at bounding box center [617, 354] width 31 height 10
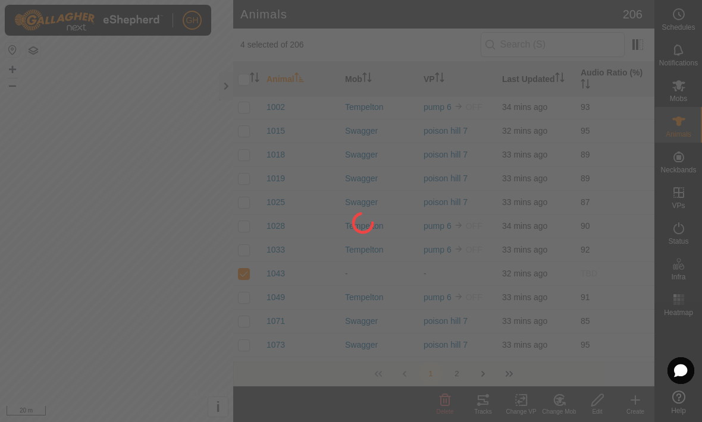
checkbox input "false"
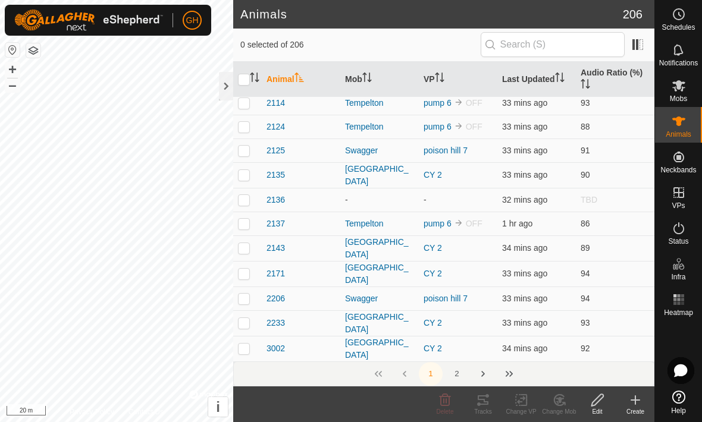
scroll to position [1255, 0]
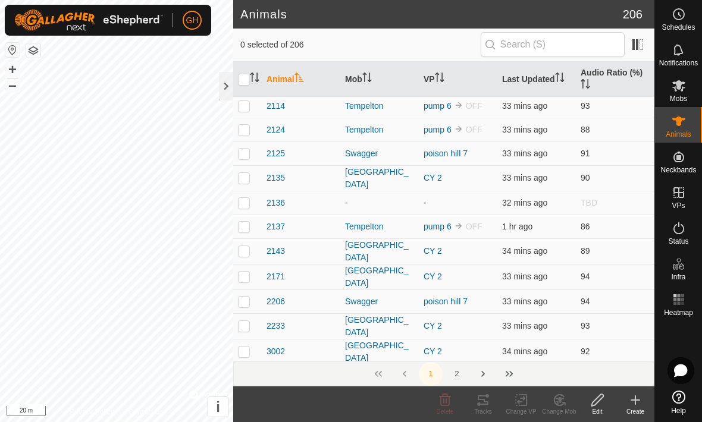
click at [250, 191] on td at bounding box center [247, 203] width 29 height 24
click at [487, 395] on change-mob-svg-icon at bounding box center [559, 400] width 38 height 14
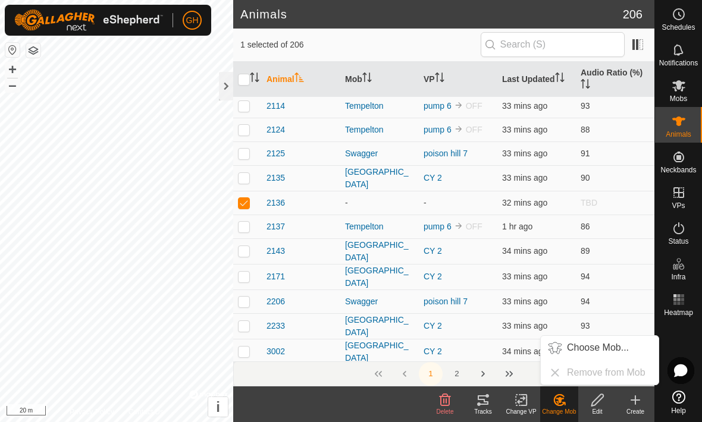
click at [487, 348] on span "Choose Mob..." at bounding box center [598, 348] width 62 height 14
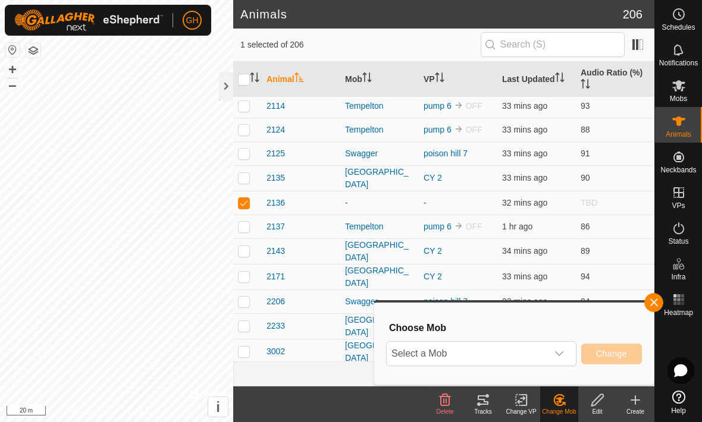
click at [487, 351] on icon "dropdown trigger" at bounding box center [559, 354] width 10 height 10
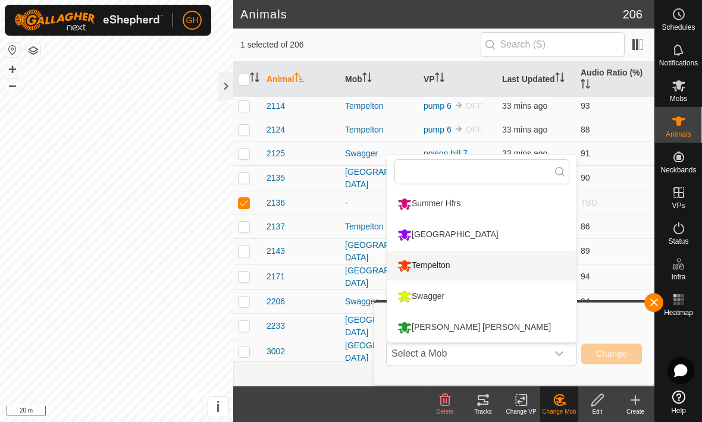
click at [468, 268] on li "Tempelton" at bounding box center [481, 266] width 189 height 30
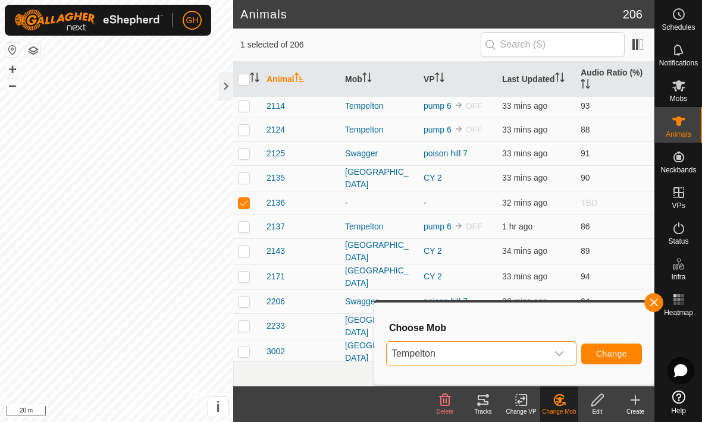
click at [487, 357] on span "Change" at bounding box center [611, 354] width 31 height 10
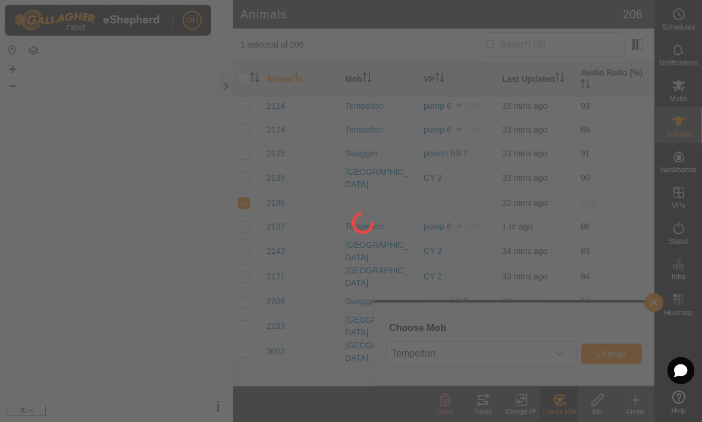
checkbox input "false"
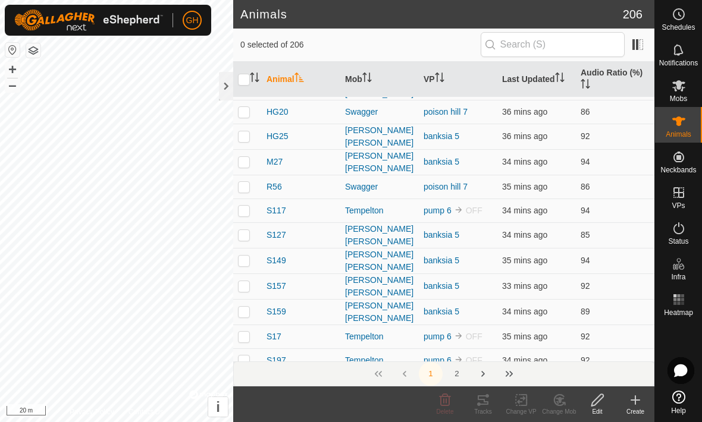
scroll to position [4262, 0]
click at [240, 404] on p-checkbox at bounding box center [244, 409] width 12 height 10
click at [487, 400] on icon at bounding box center [559, 400] width 8 height 6
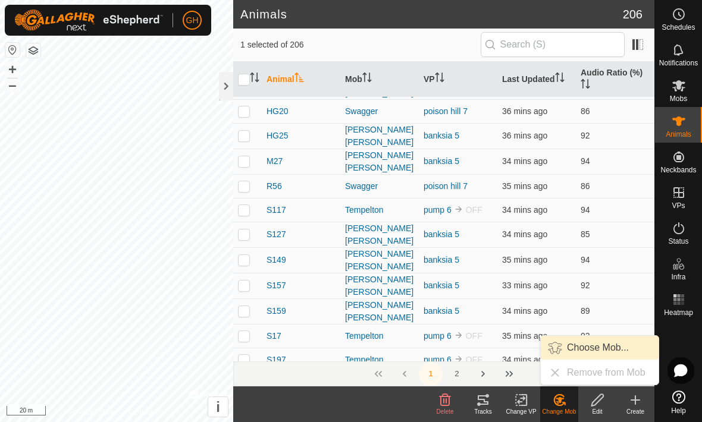
click at [487, 344] on span "Choose Mob..." at bounding box center [598, 348] width 62 height 14
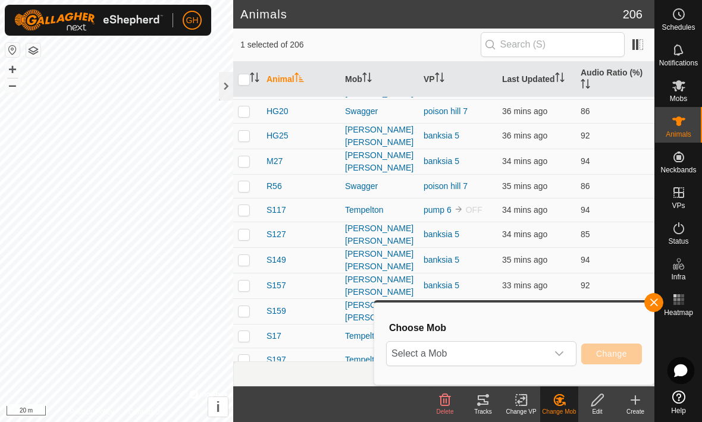
click at [487, 356] on icon "dropdown trigger" at bounding box center [559, 354] width 10 height 10
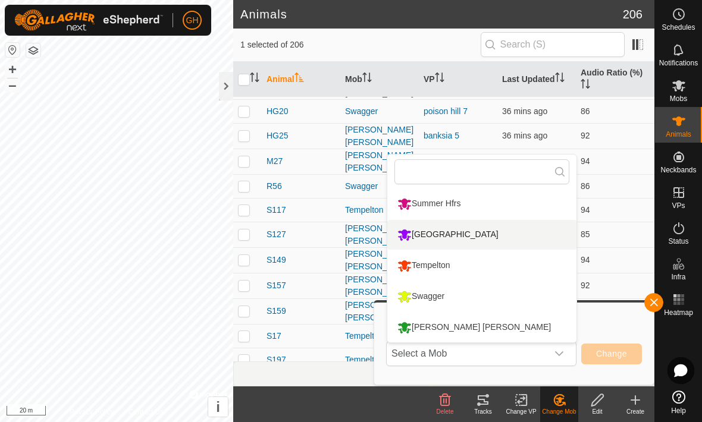
click at [487, 232] on li "[GEOGRAPHIC_DATA]" at bounding box center [481, 235] width 189 height 30
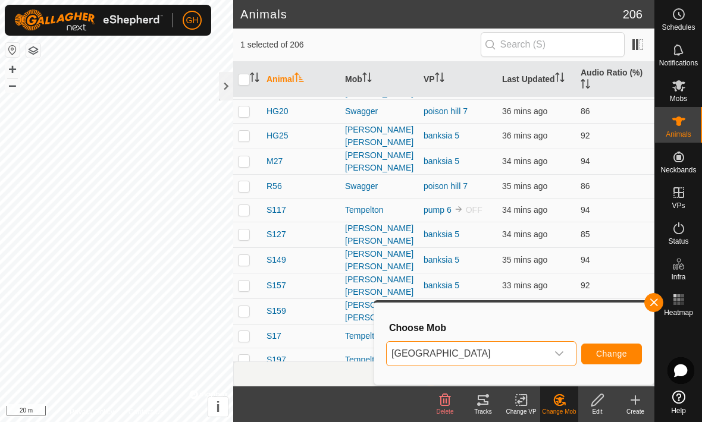
click at [487, 356] on span "Change" at bounding box center [611, 354] width 31 height 10
checkbox input "false"
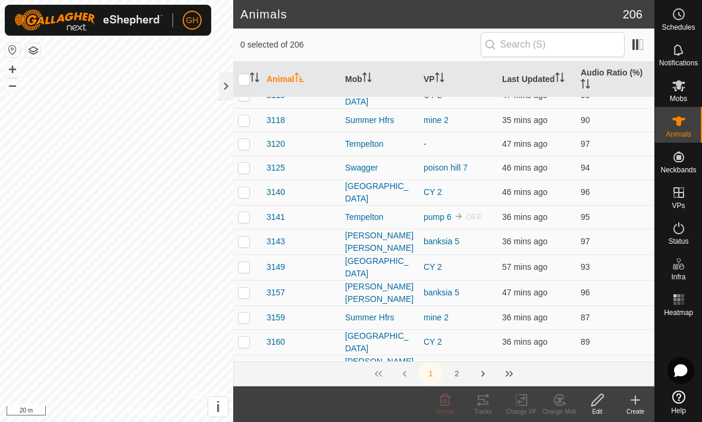
scroll to position [2154, 0]
